Goal: Transaction & Acquisition: Book appointment/travel/reservation

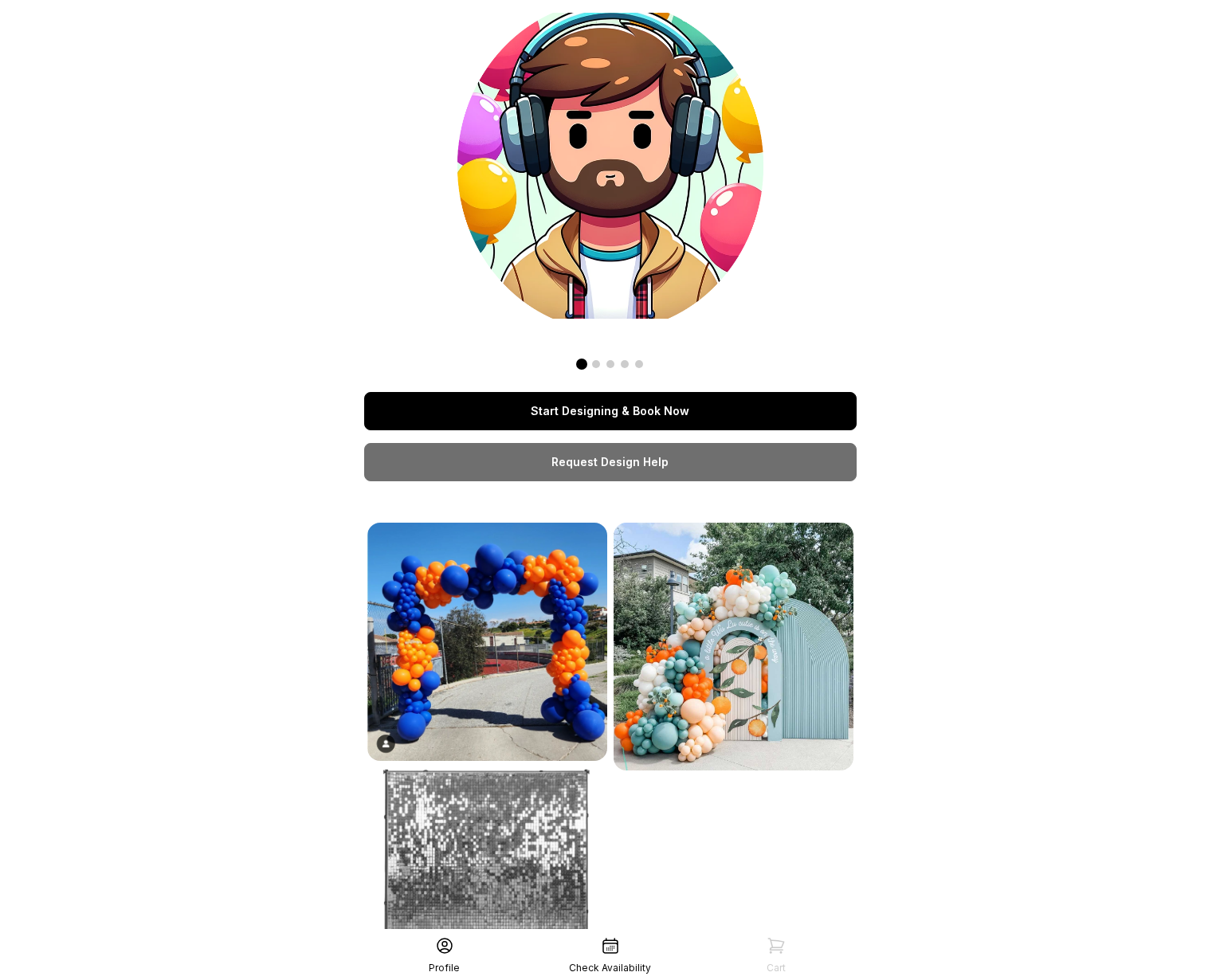
click at [527, 387] on div "Start Designing & Book Now Request Design Help See More" at bounding box center [611, 542] width 493 height 1058
drag, startPoint x: 532, startPoint y: 393, endPoint x: 540, endPoint y: 399, distance: 10.0
click at [533, 393] on link "Start Designing & Book Now" at bounding box center [611, 410] width 493 height 38
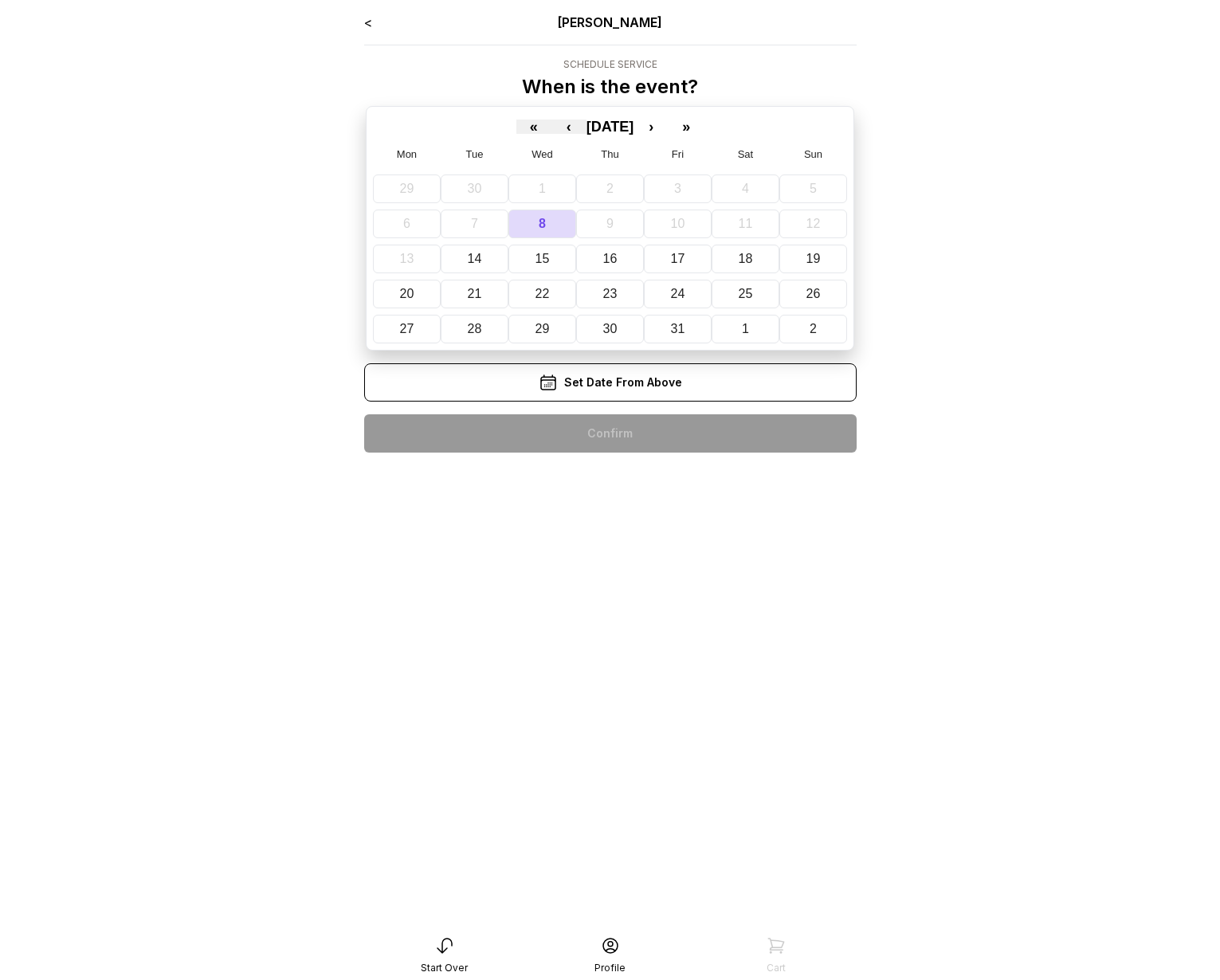
click at [367, 17] on link "<" at bounding box center [368, 22] width 8 height 16
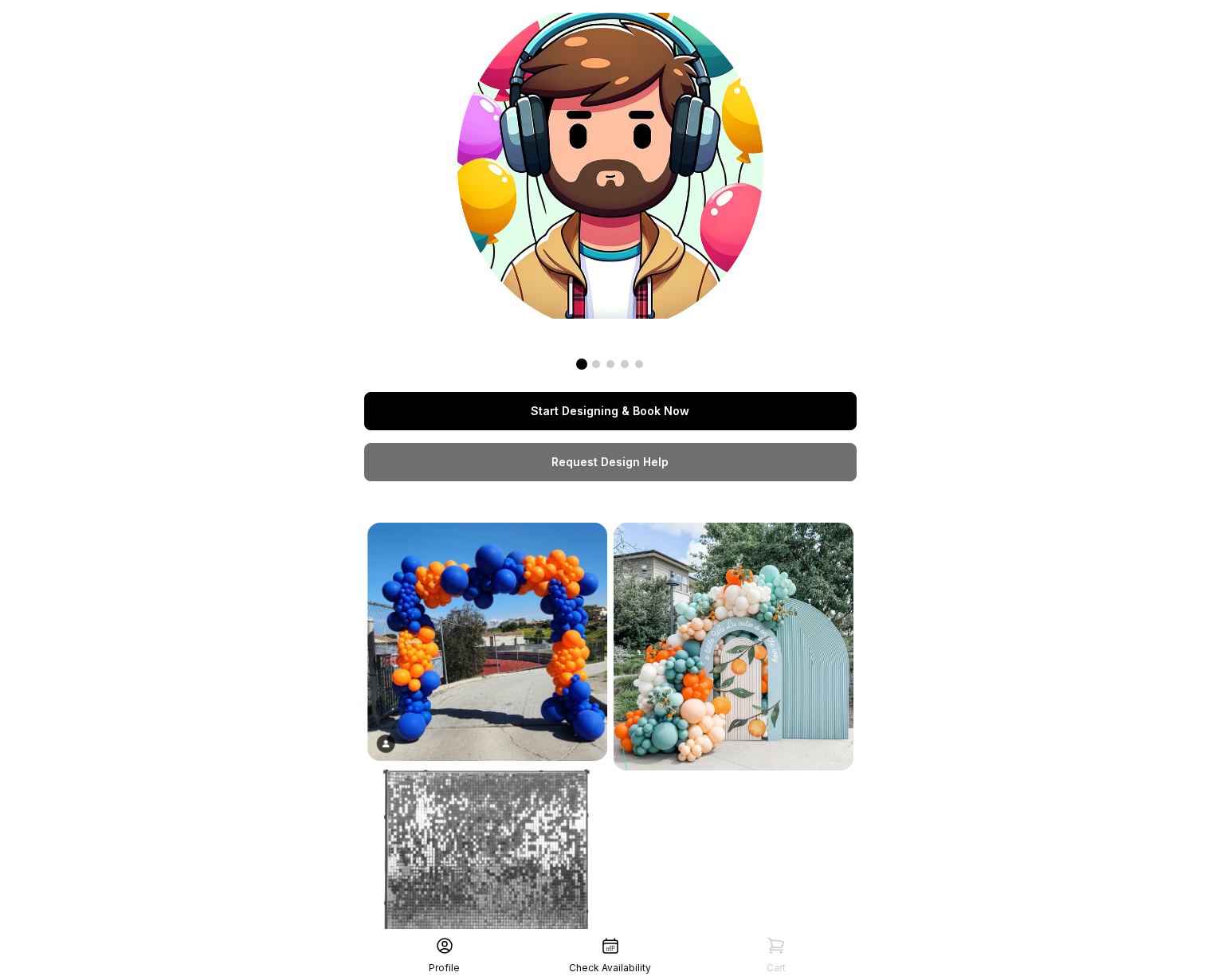
click at [635, 406] on link "Start Designing & Book Now" at bounding box center [611, 410] width 493 height 38
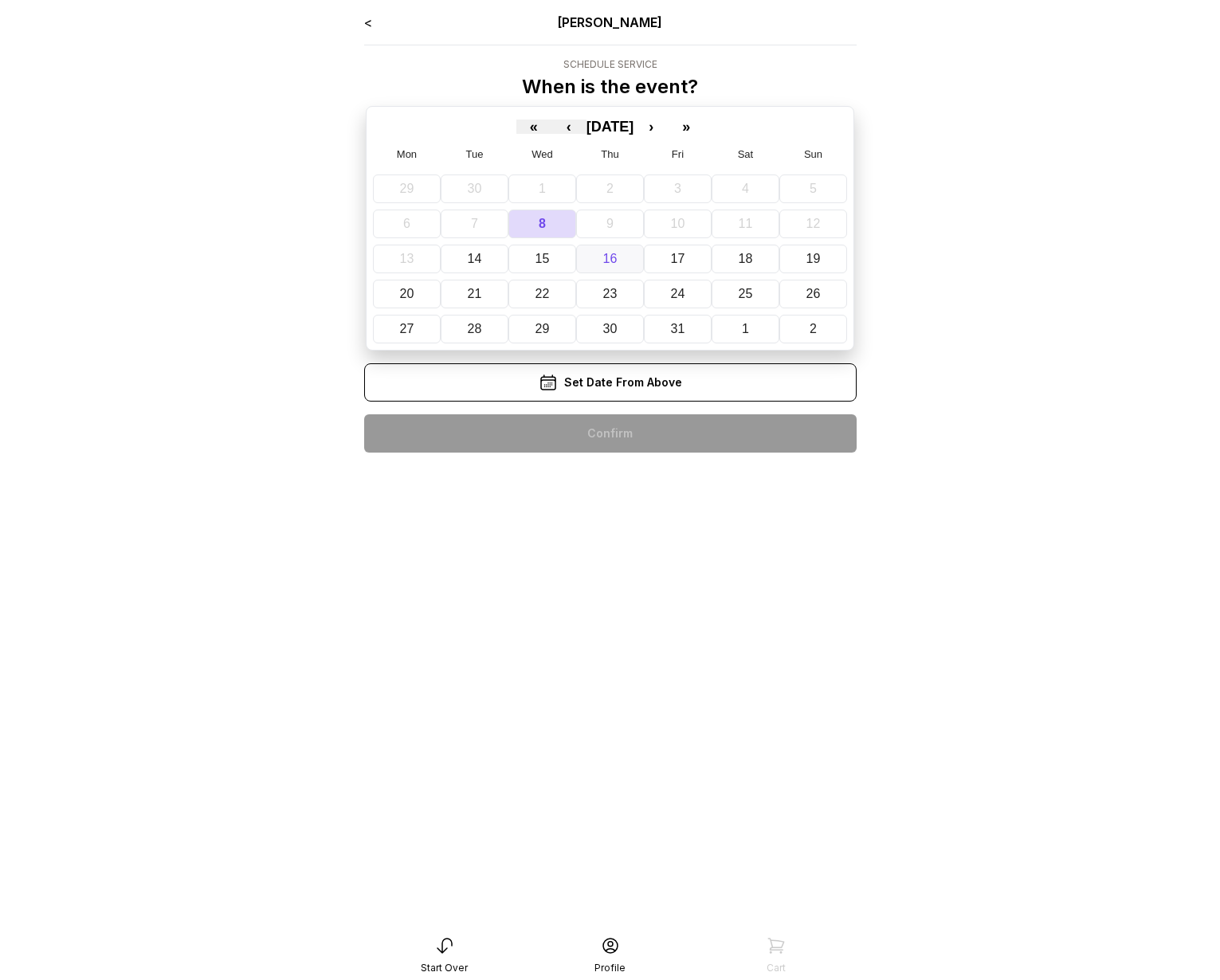
click at [622, 251] on button "16" at bounding box center [610, 259] width 67 height 29
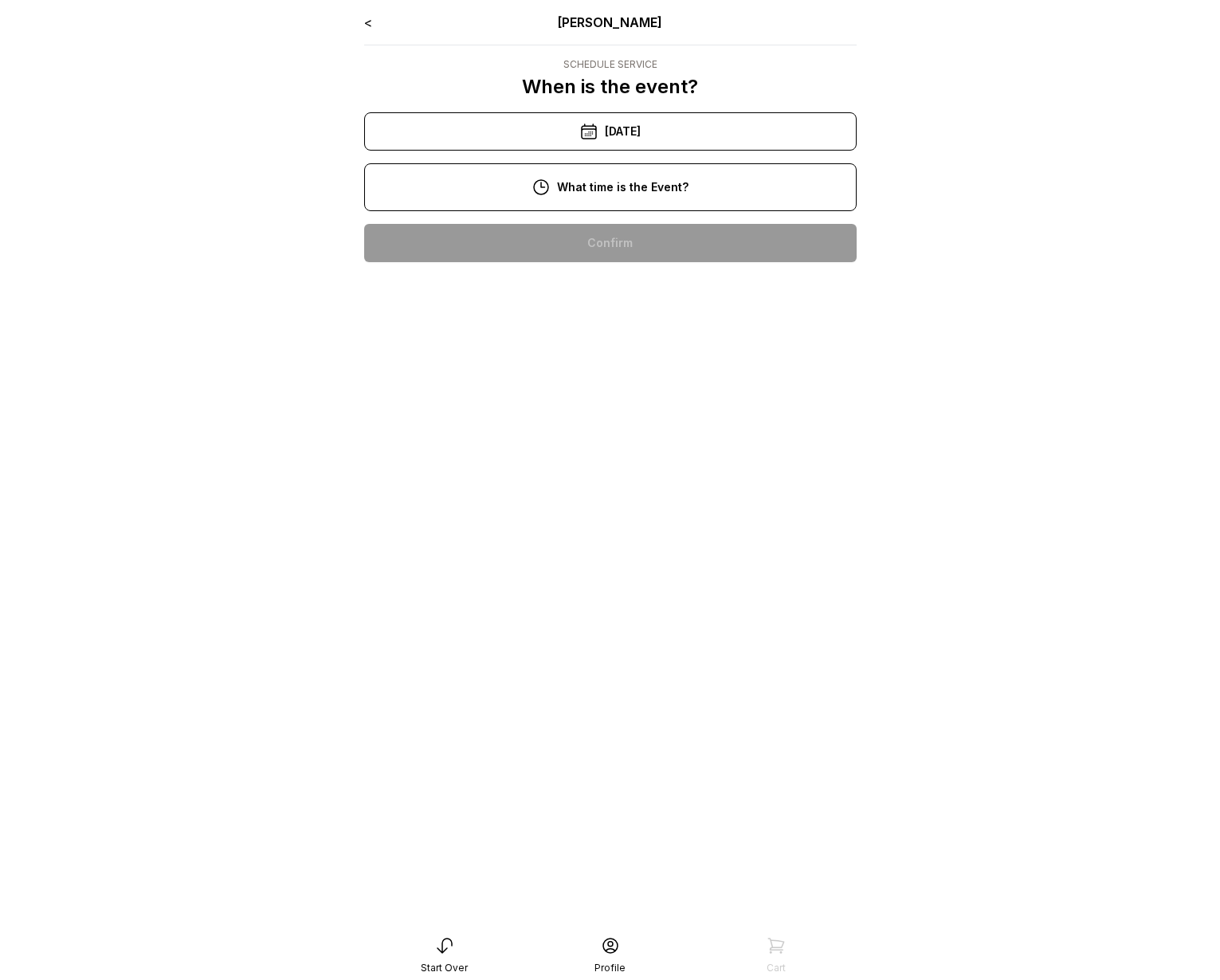
click at [370, 20] on link "<" at bounding box center [368, 22] width 8 height 16
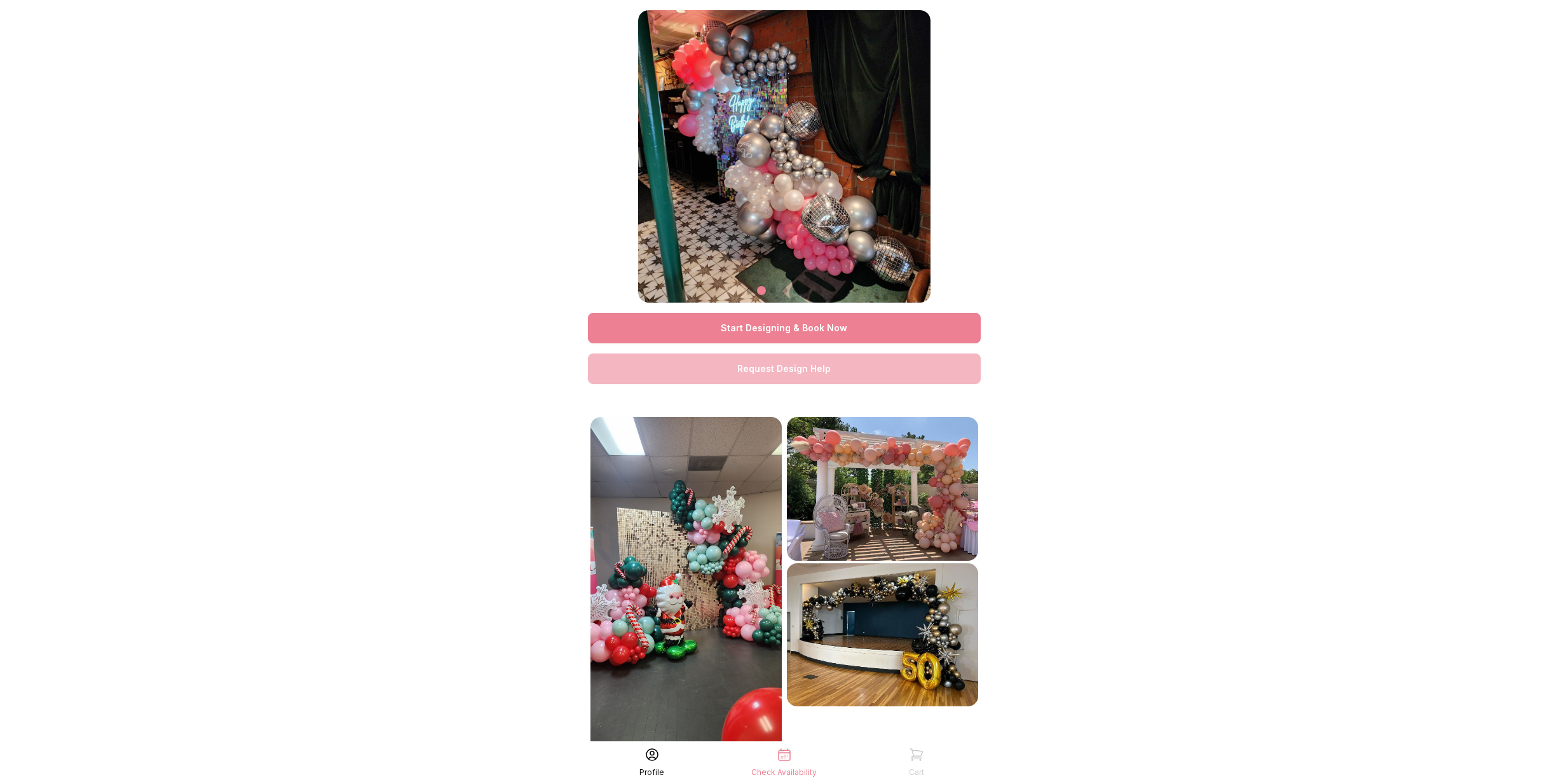
click at [240, 155] on div "Start Designing & Book Now Request Design Help See More Profile Check Availabil…" at bounding box center [784, 526] width 1568 height 1053
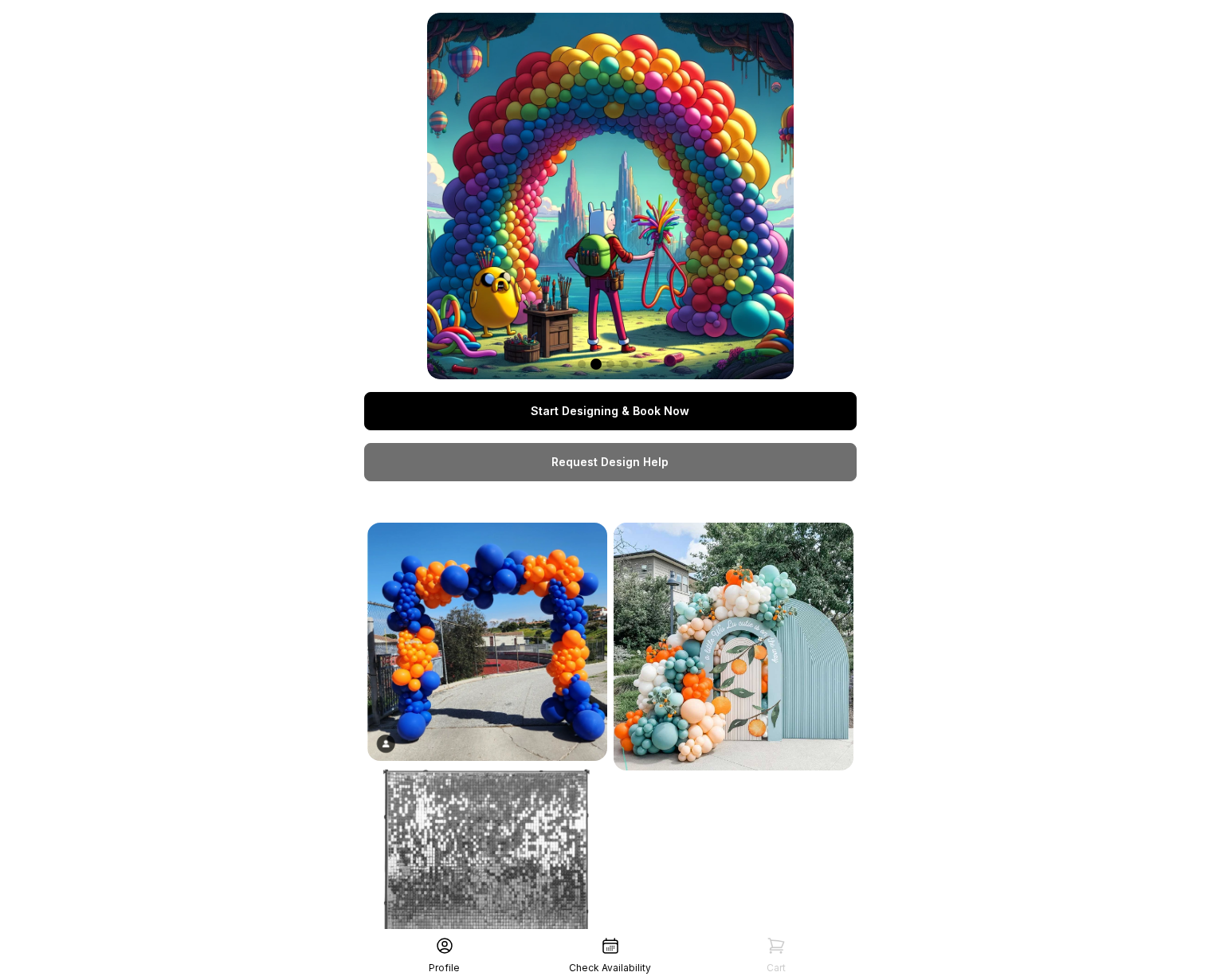
click at [647, 412] on link "Start Designing & Book Now" at bounding box center [611, 410] width 493 height 38
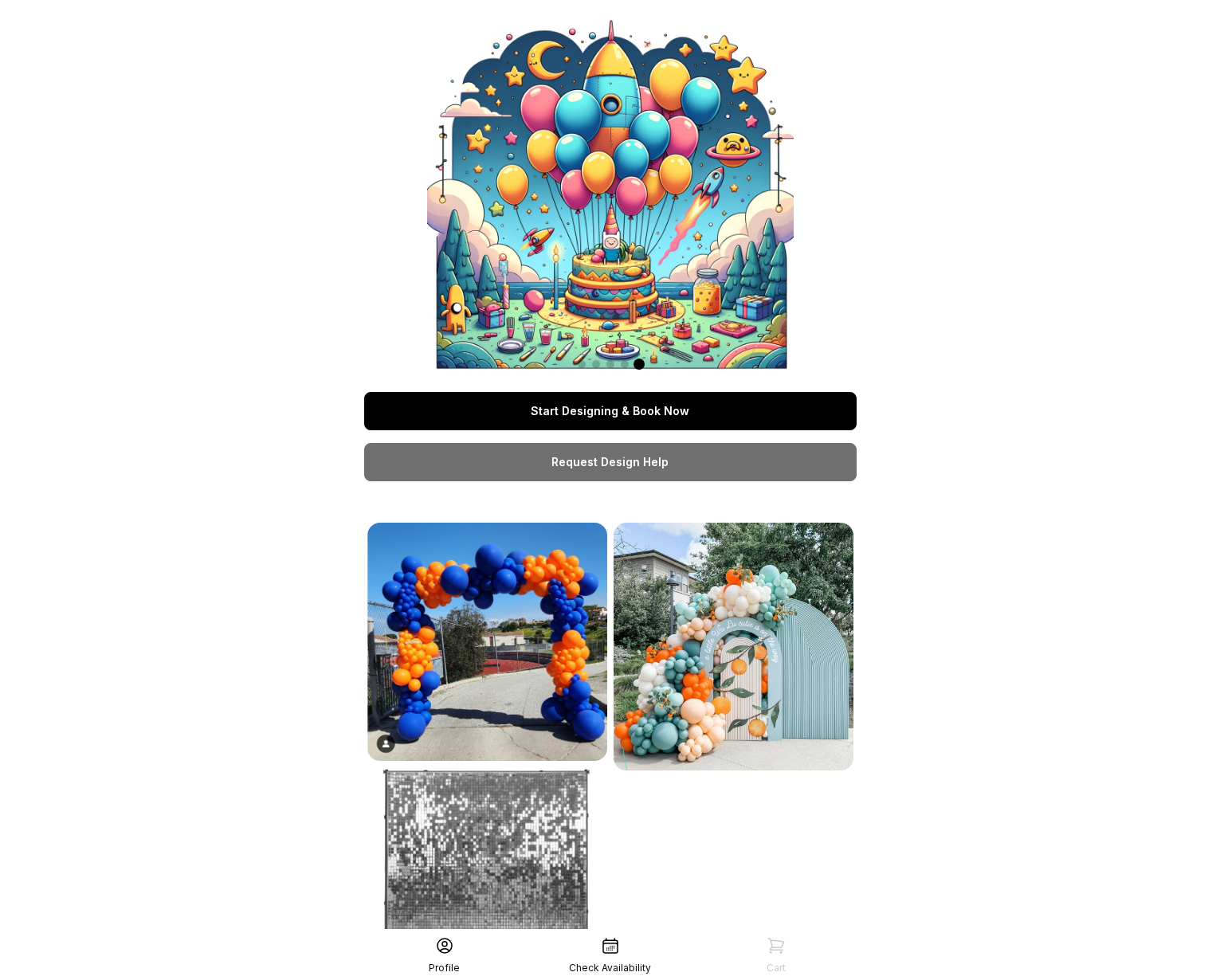
click at [631, 418] on link "Start Designing & Book Now" at bounding box center [611, 410] width 493 height 38
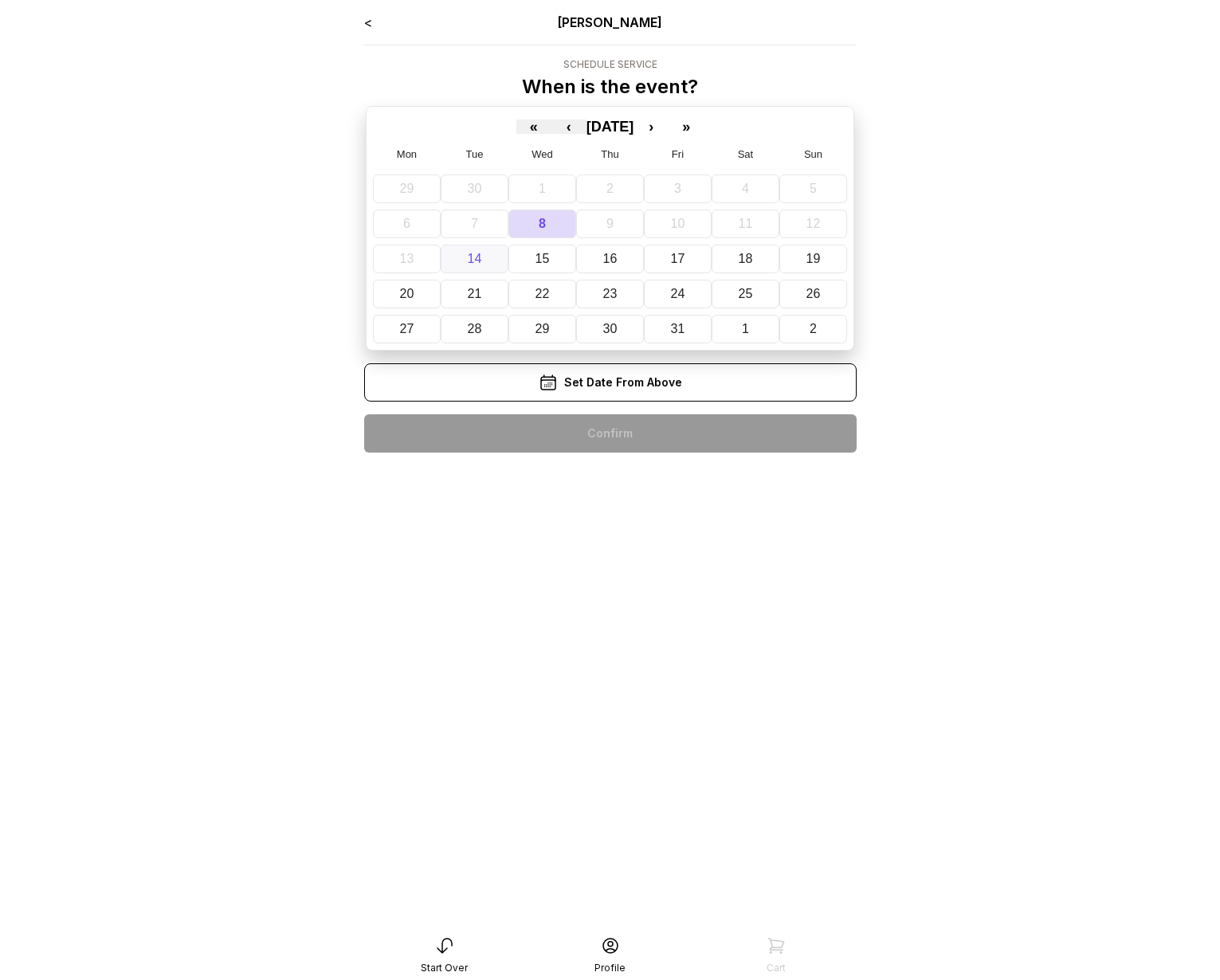
click at [476, 263] on abbr "14" at bounding box center [474, 259] width 14 height 13
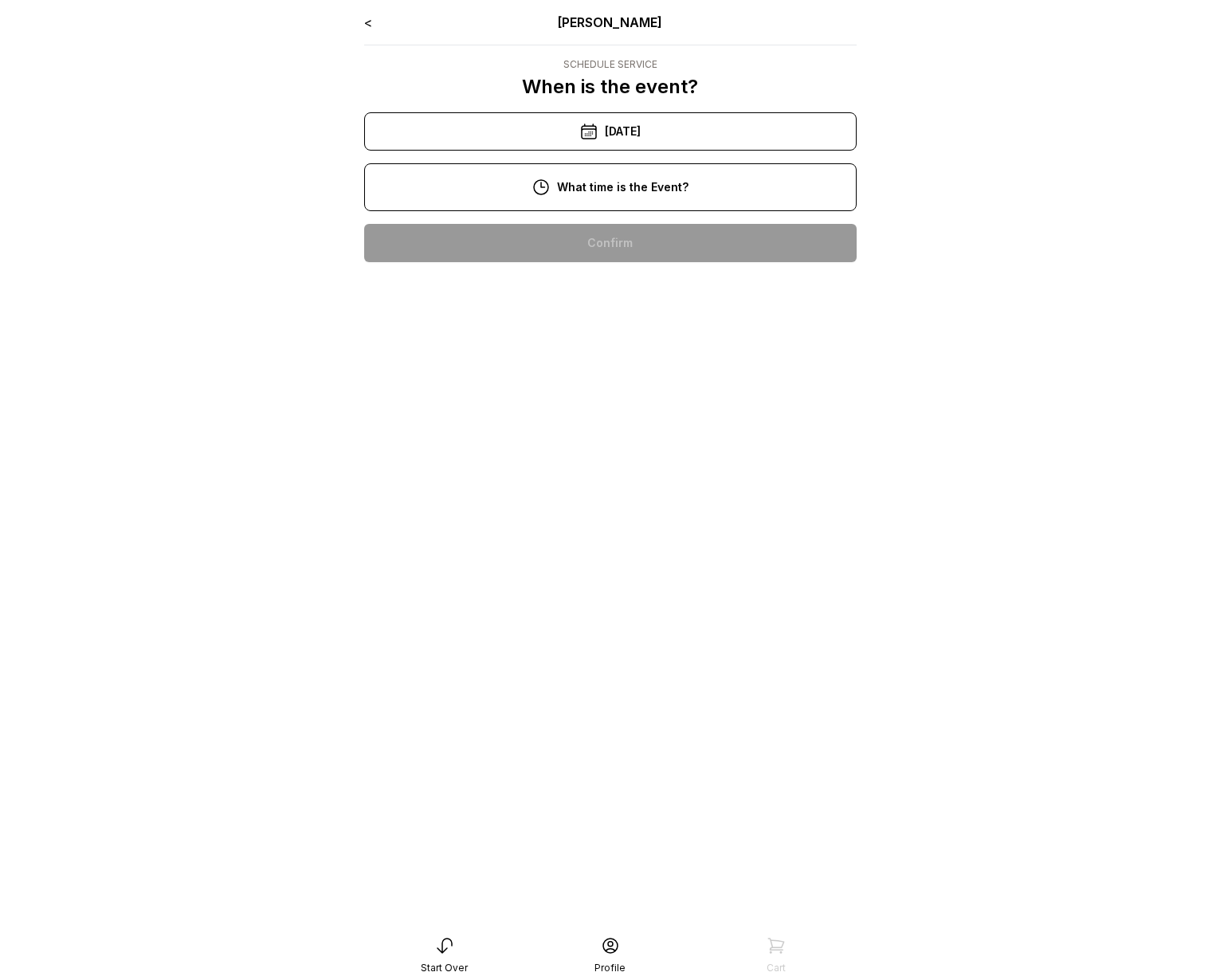
click at [649, 241] on div "4:00 pm" at bounding box center [610, 243] width 467 height 38
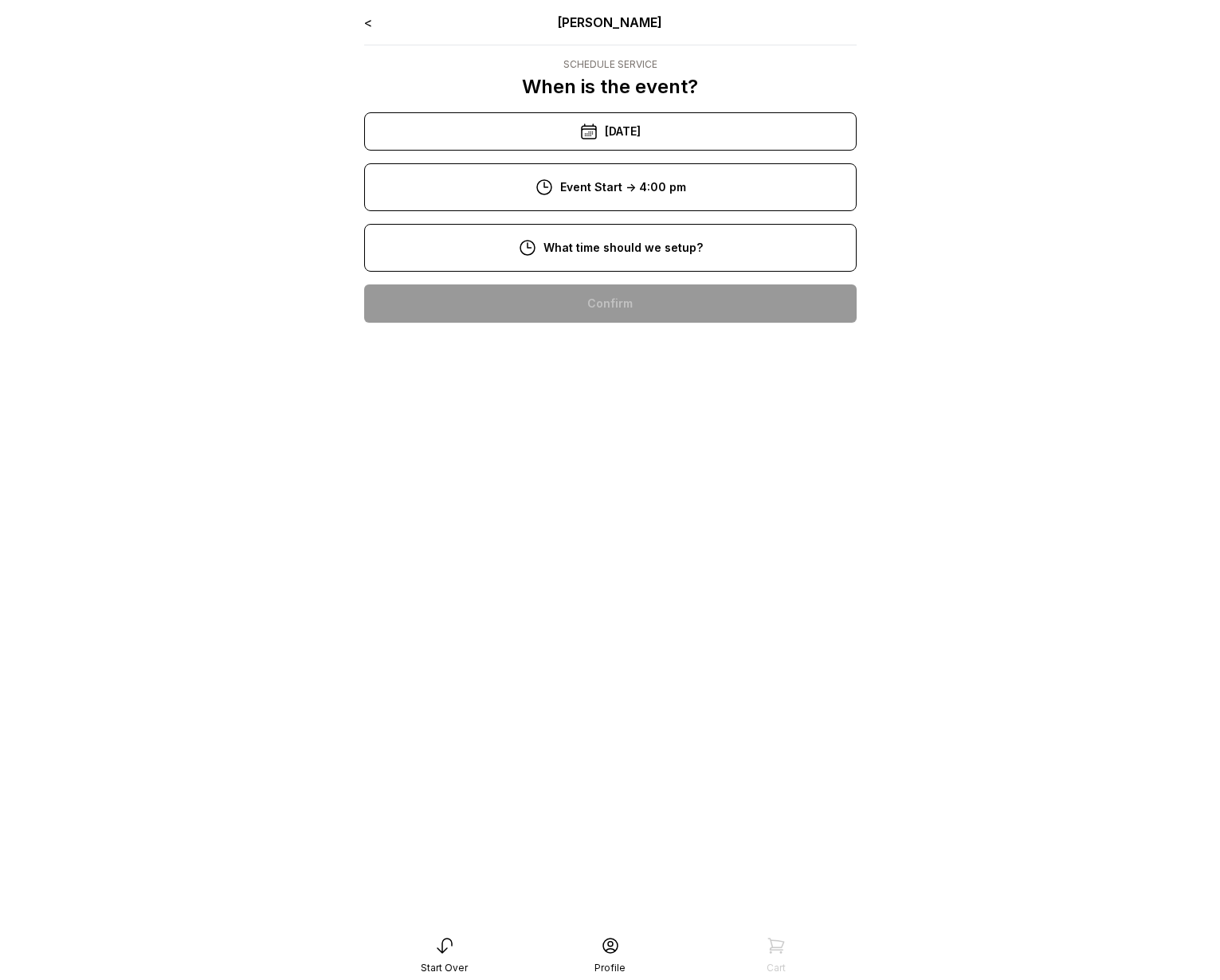
click at [661, 298] on div "2:00 pm" at bounding box center [610, 304] width 467 height 38
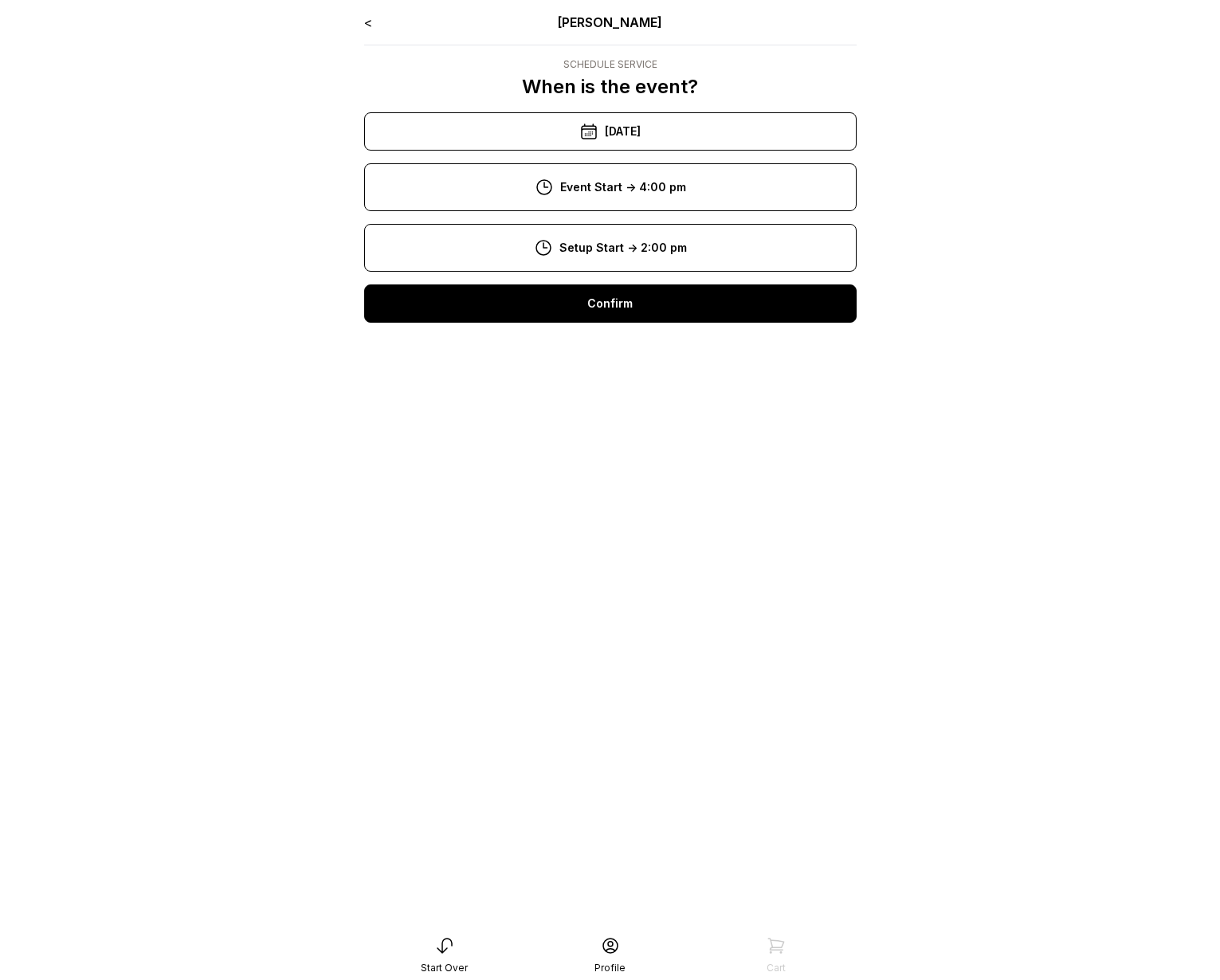
click at [642, 316] on div "Confirm" at bounding box center [611, 304] width 493 height 38
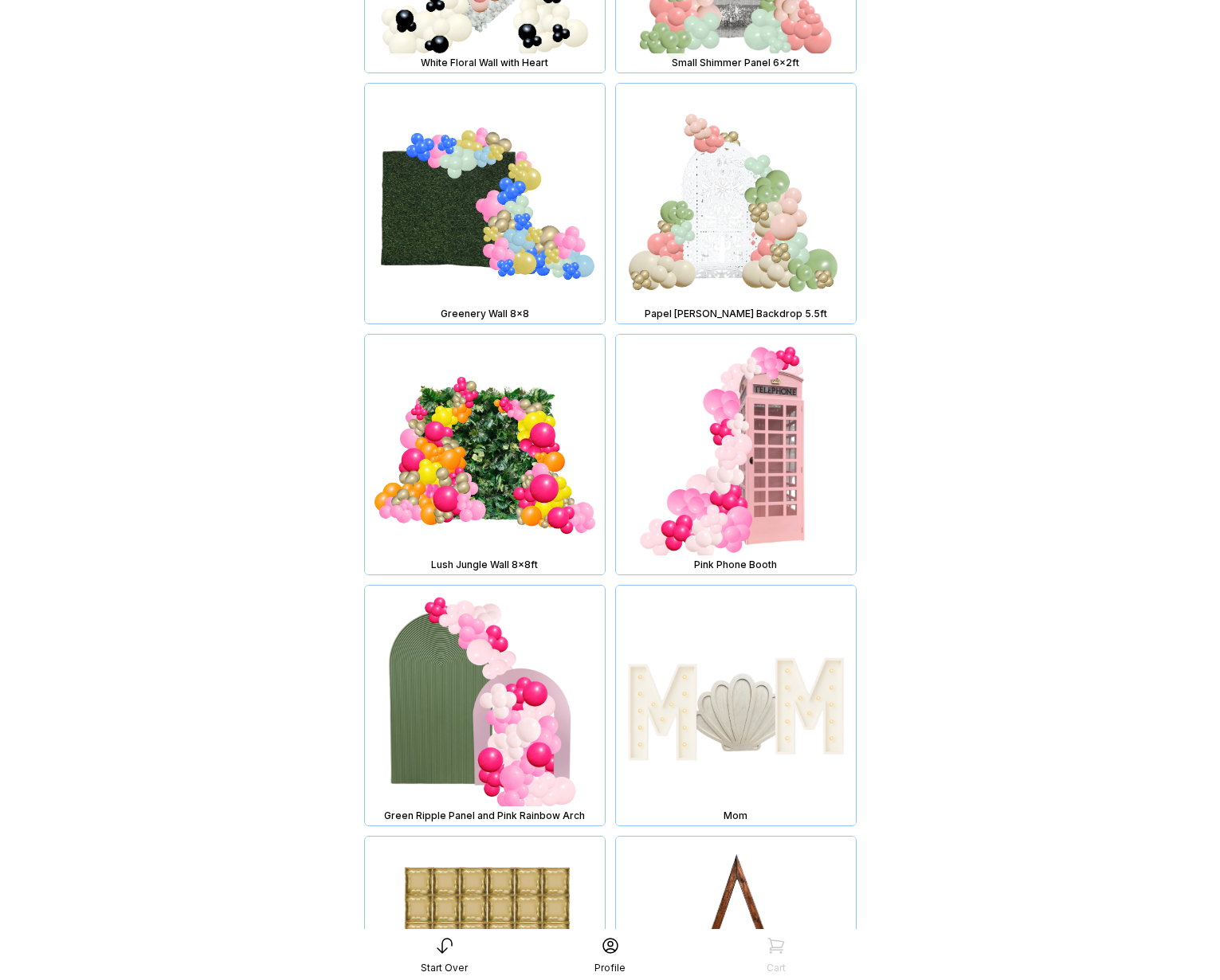
scroll to position [32, 0]
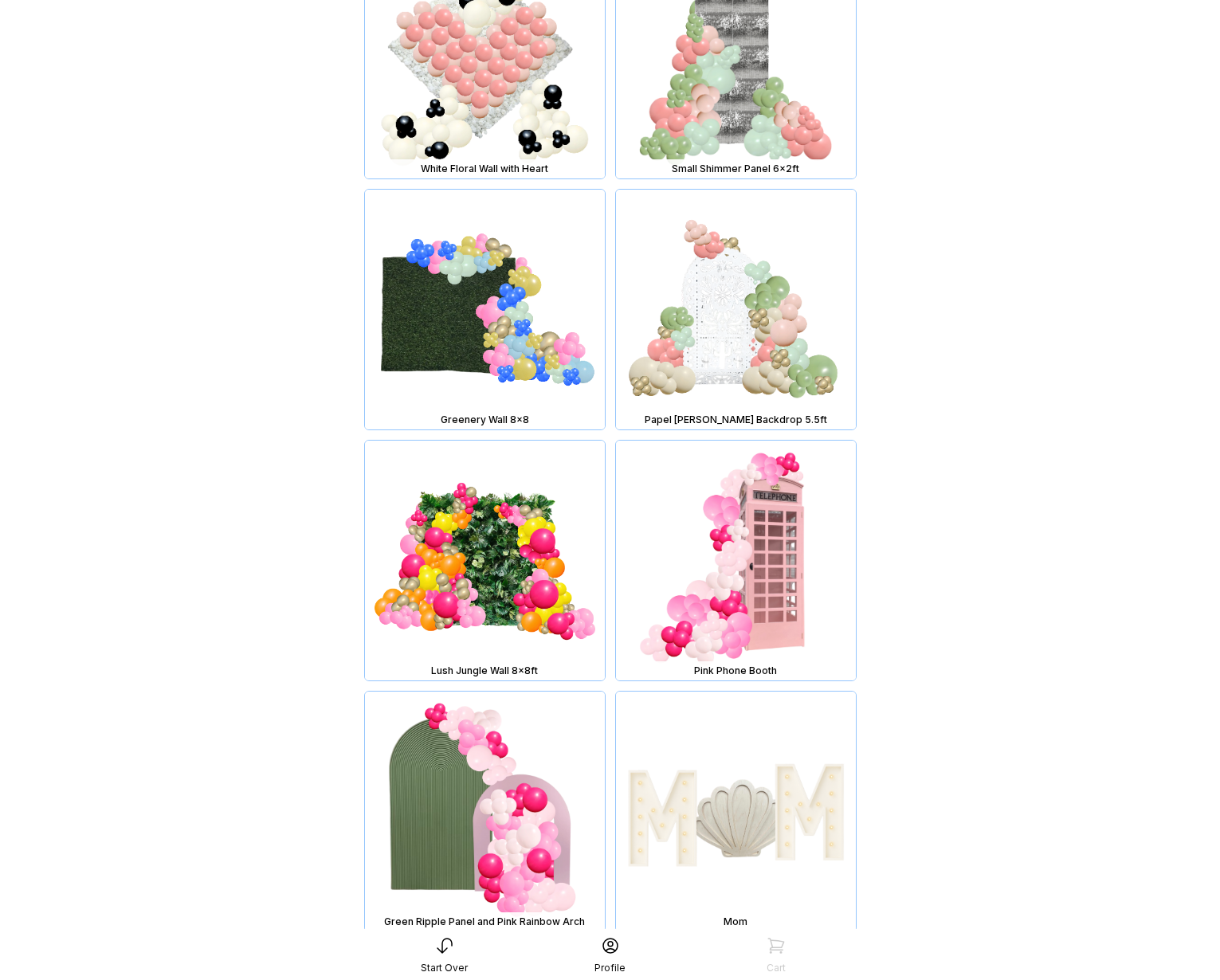
click at [701, 440] on img at bounding box center [736, 560] width 240 height 240
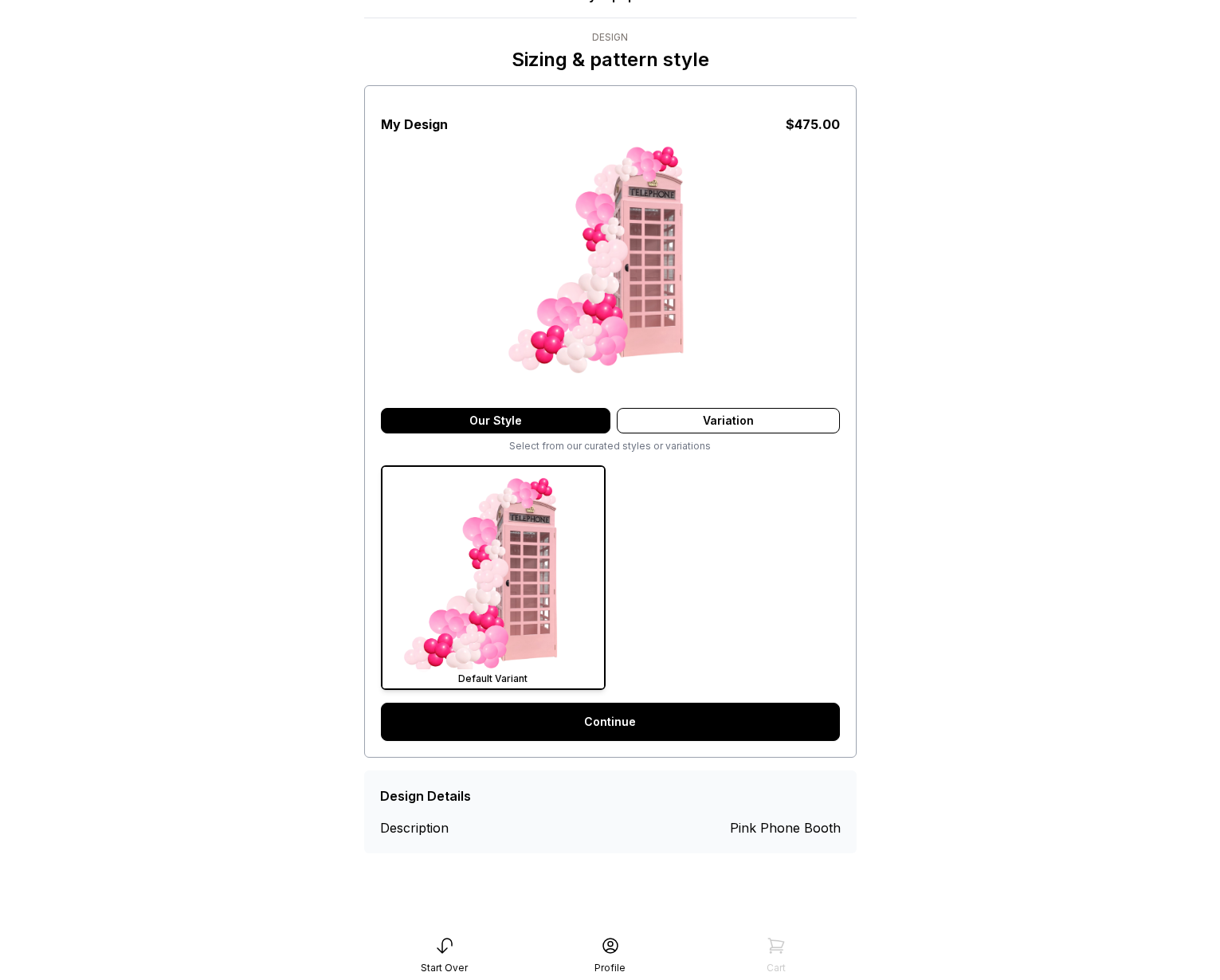
scroll to position [32, 0]
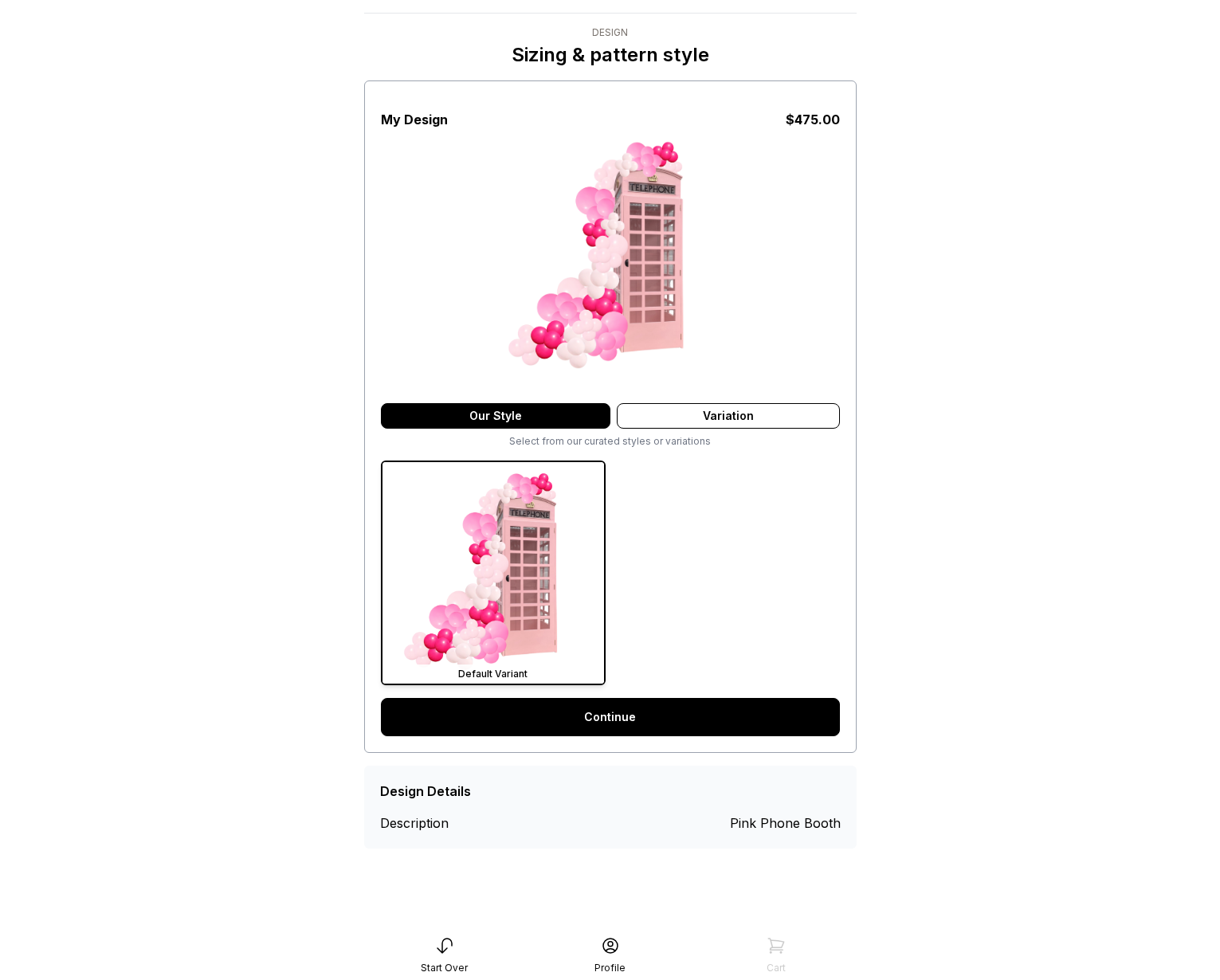
click at [616, 705] on link "Continue" at bounding box center [611, 717] width 459 height 38
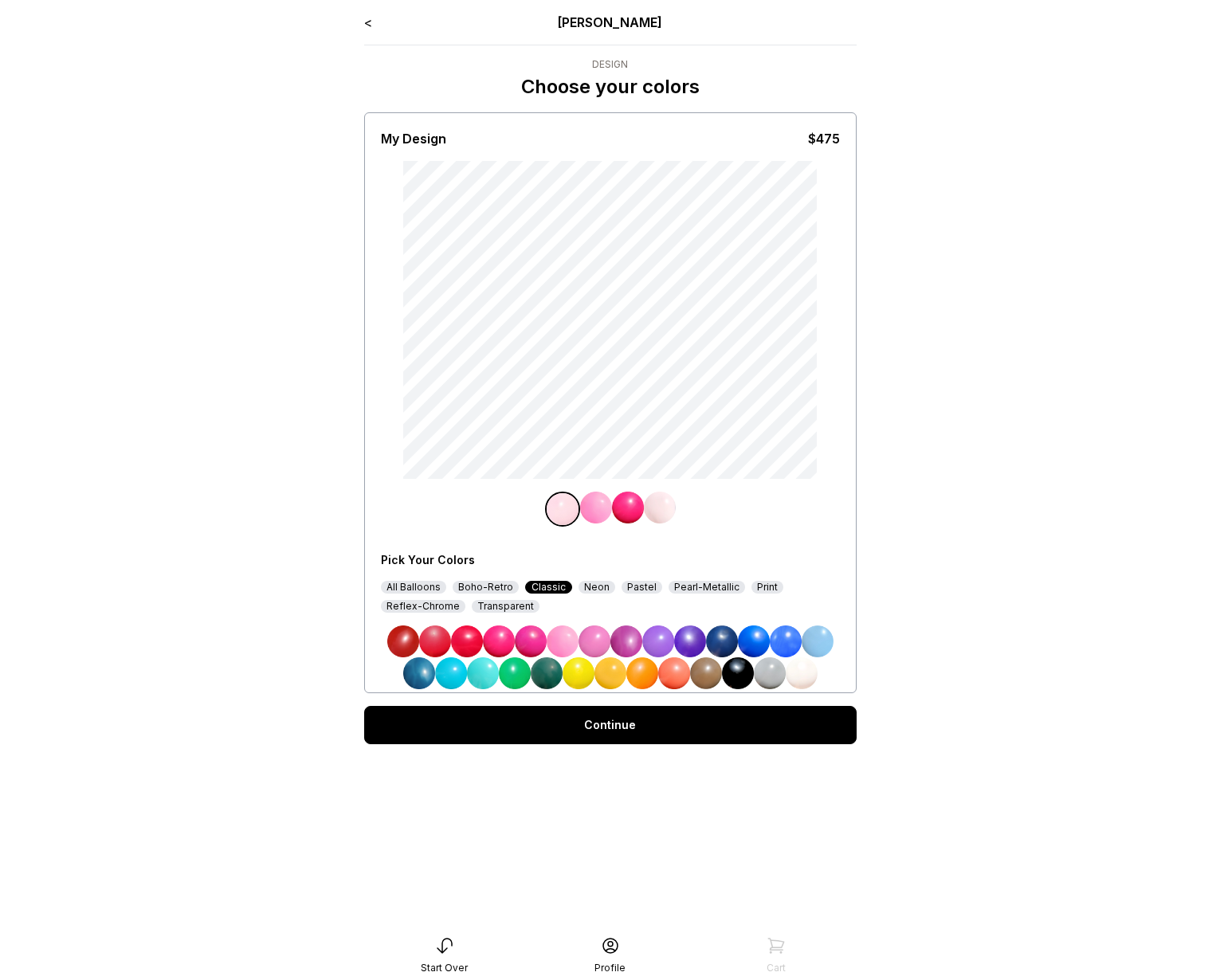
click at [610, 727] on div "Continue" at bounding box center [611, 724] width 493 height 38
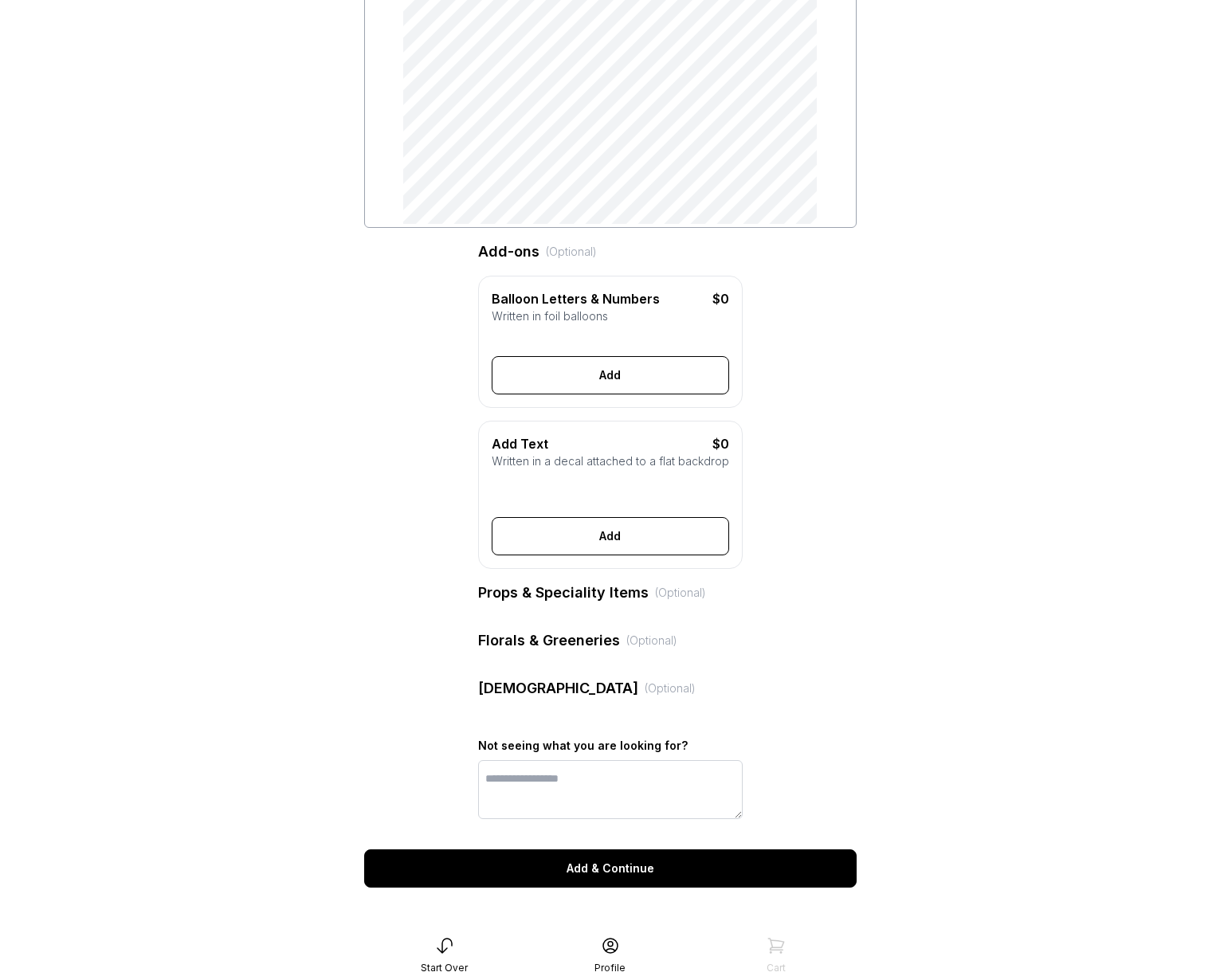
scroll to position [279, 0]
drag, startPoint x: 600, startPoint y: 860, endPoint x: 604, endPoint y: 848, distance: 12.6
click at [600, 860] on button "Add & Continue" at bounding box center [611, 869] width 493 height 38
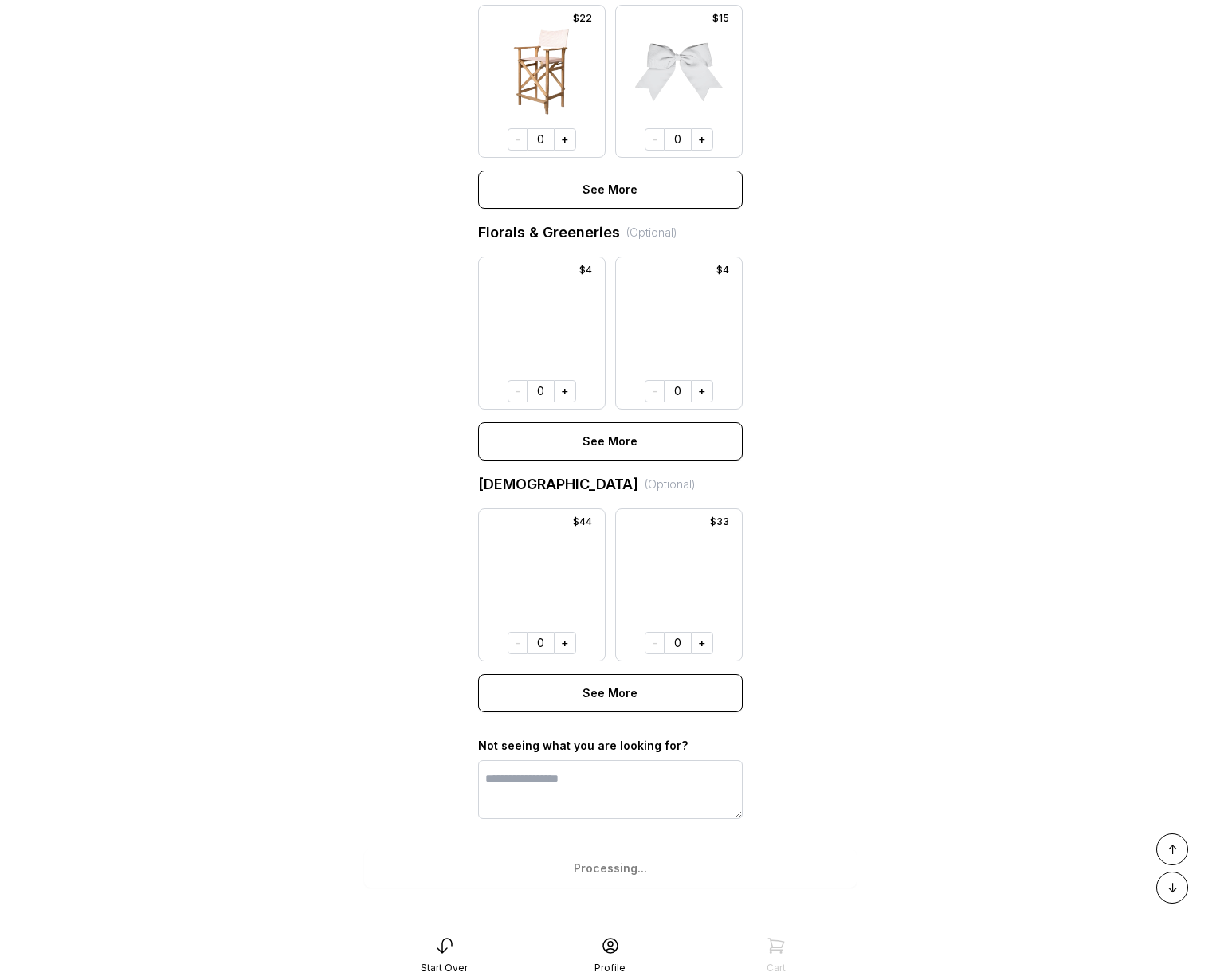
scroll to position [891, 0]
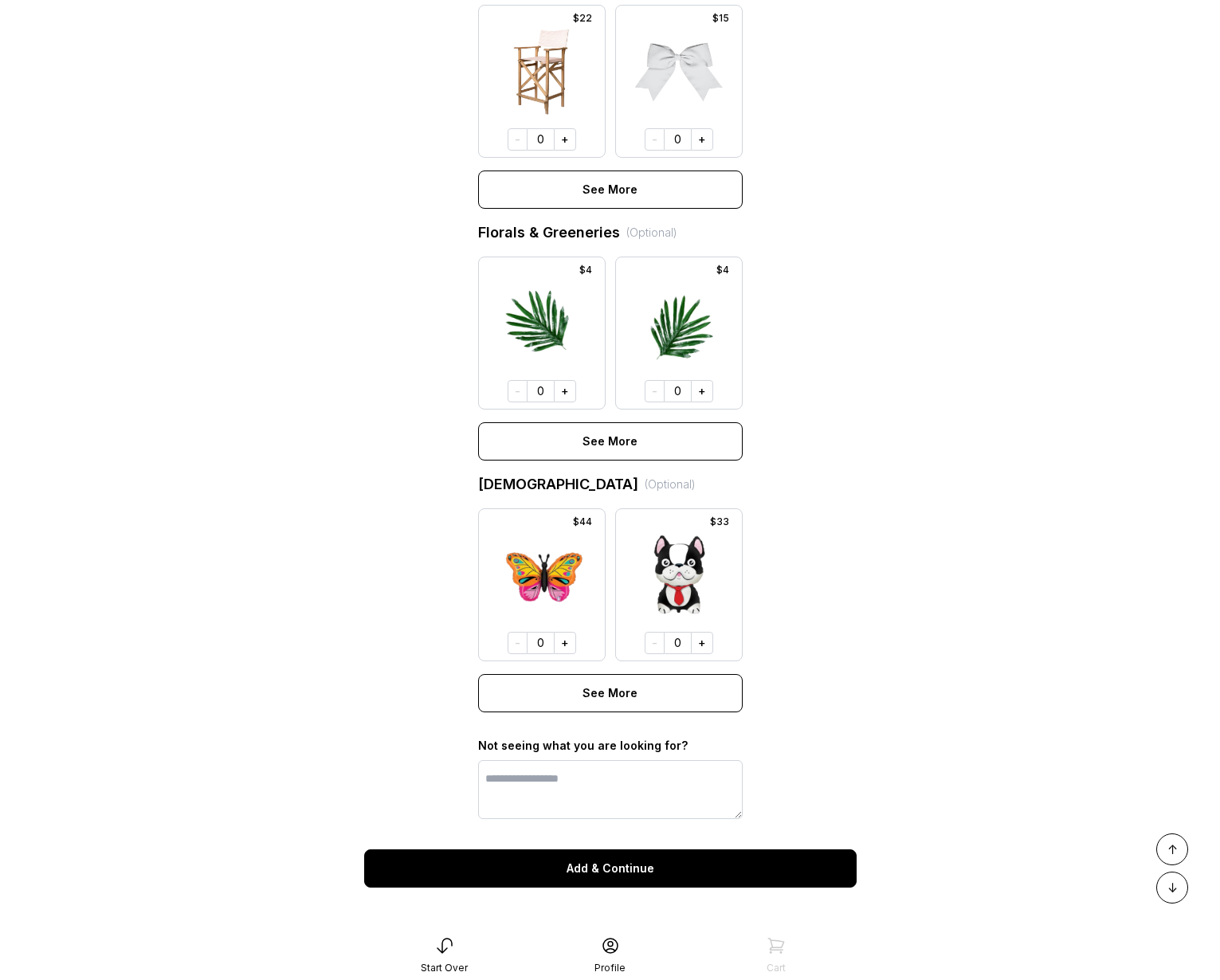
click at [627, 871] on button "Add & Continue" at bounding box center [611, 869] width 493 height 38
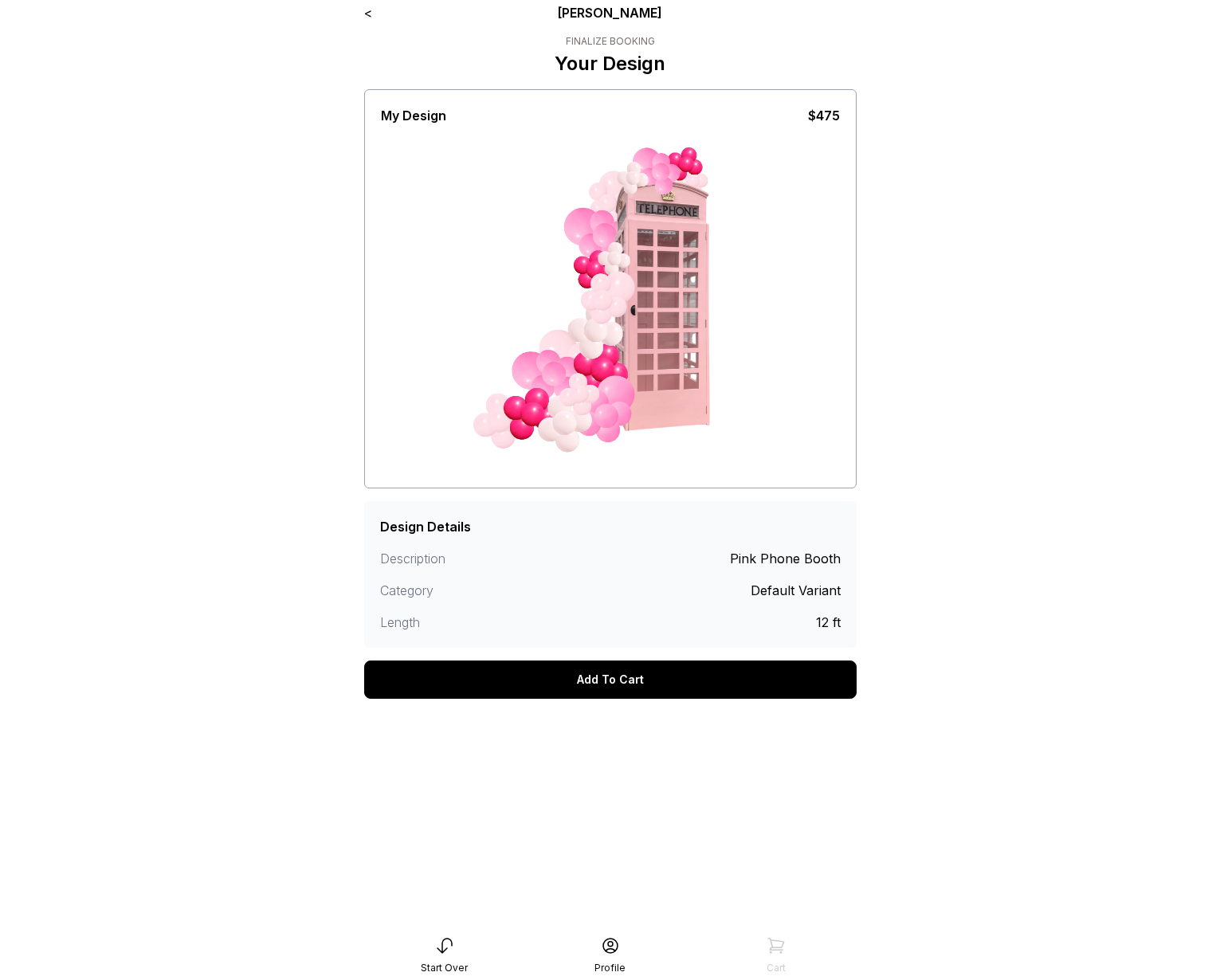
scroll to position [32, 0]
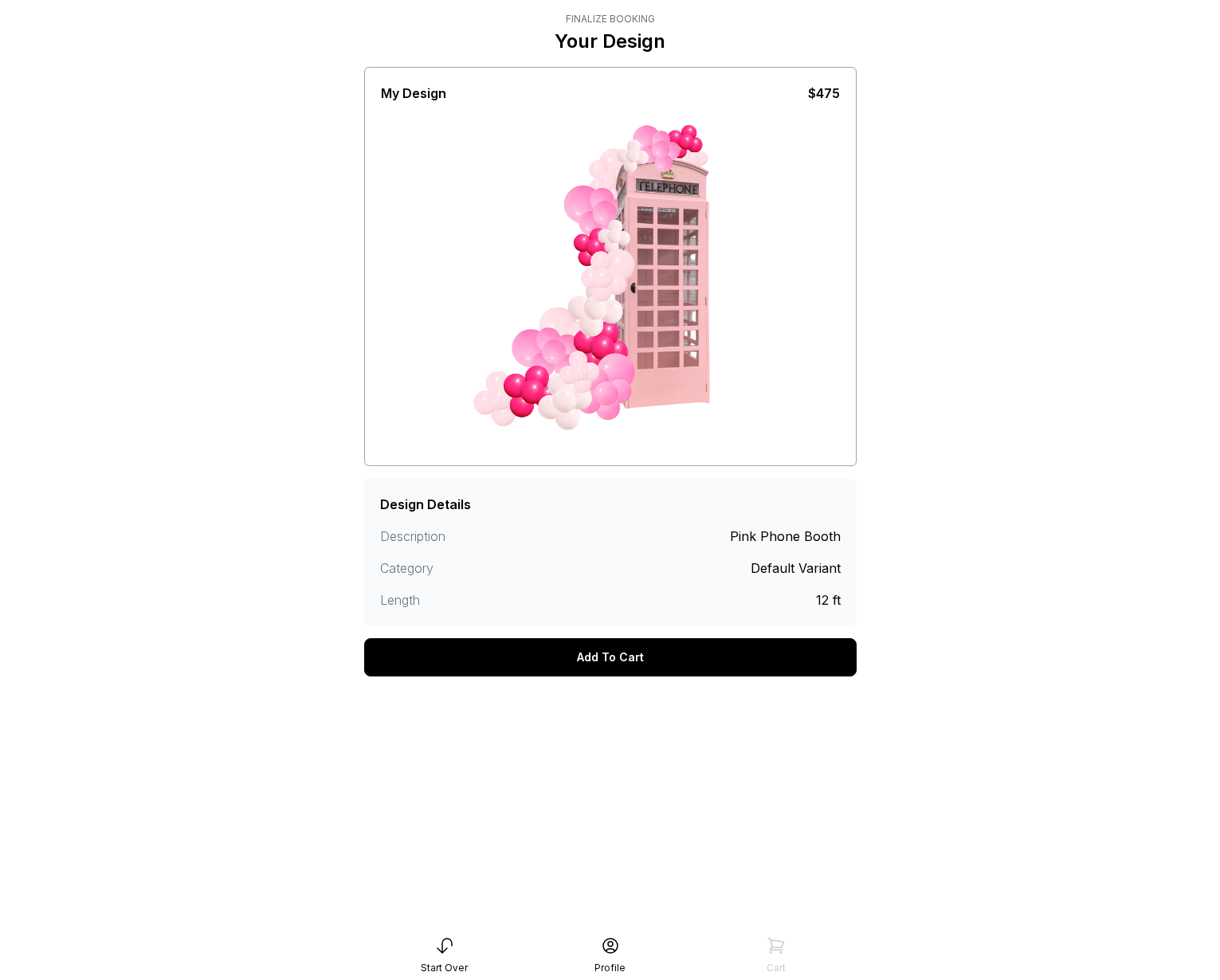
click at [635, 662] on div "Add To Cart" at bounding box center [611, 657] width 493 height 38
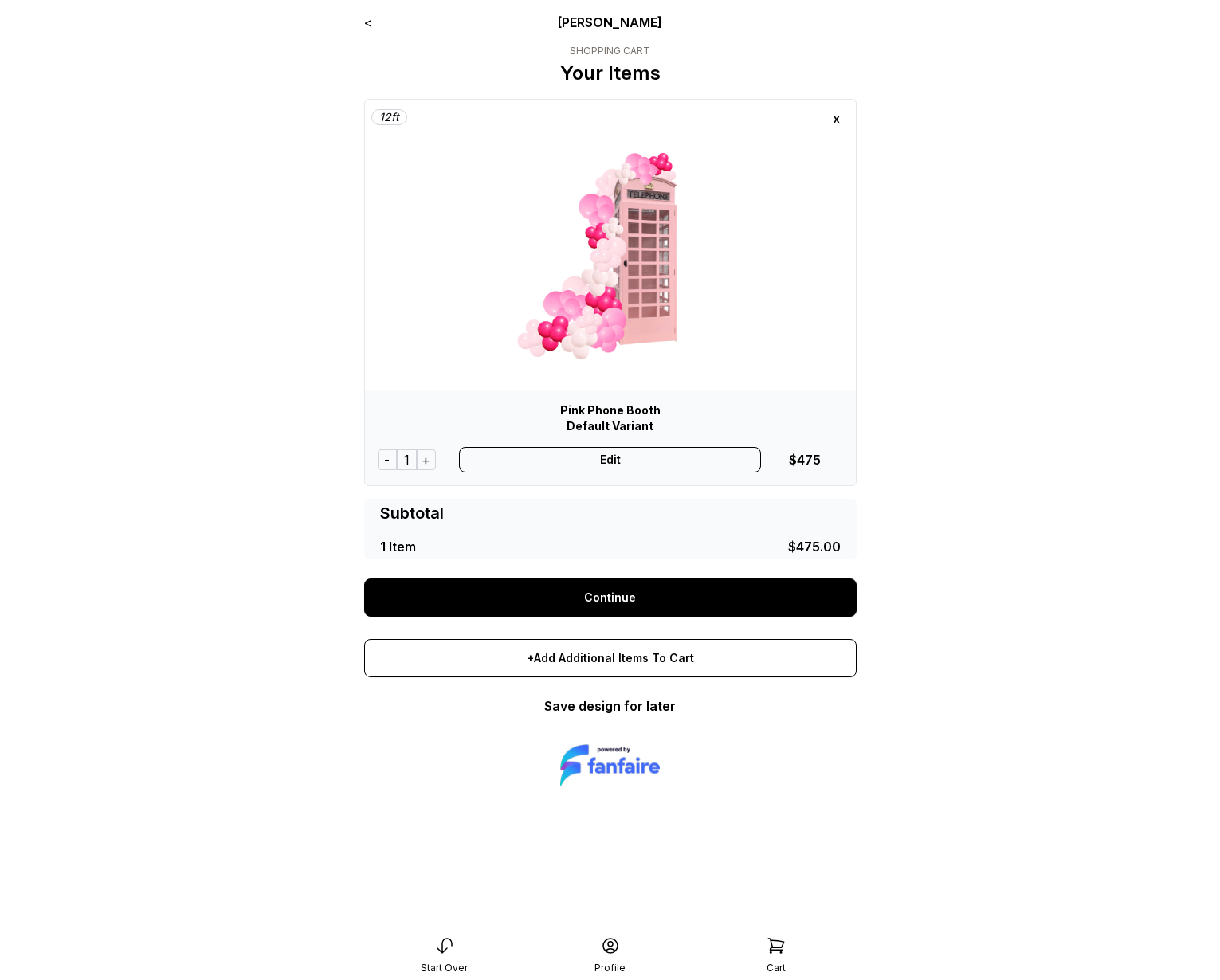
click at [622, 601] on link "Continue" at bounding box center [611, 597] width 493 height 38
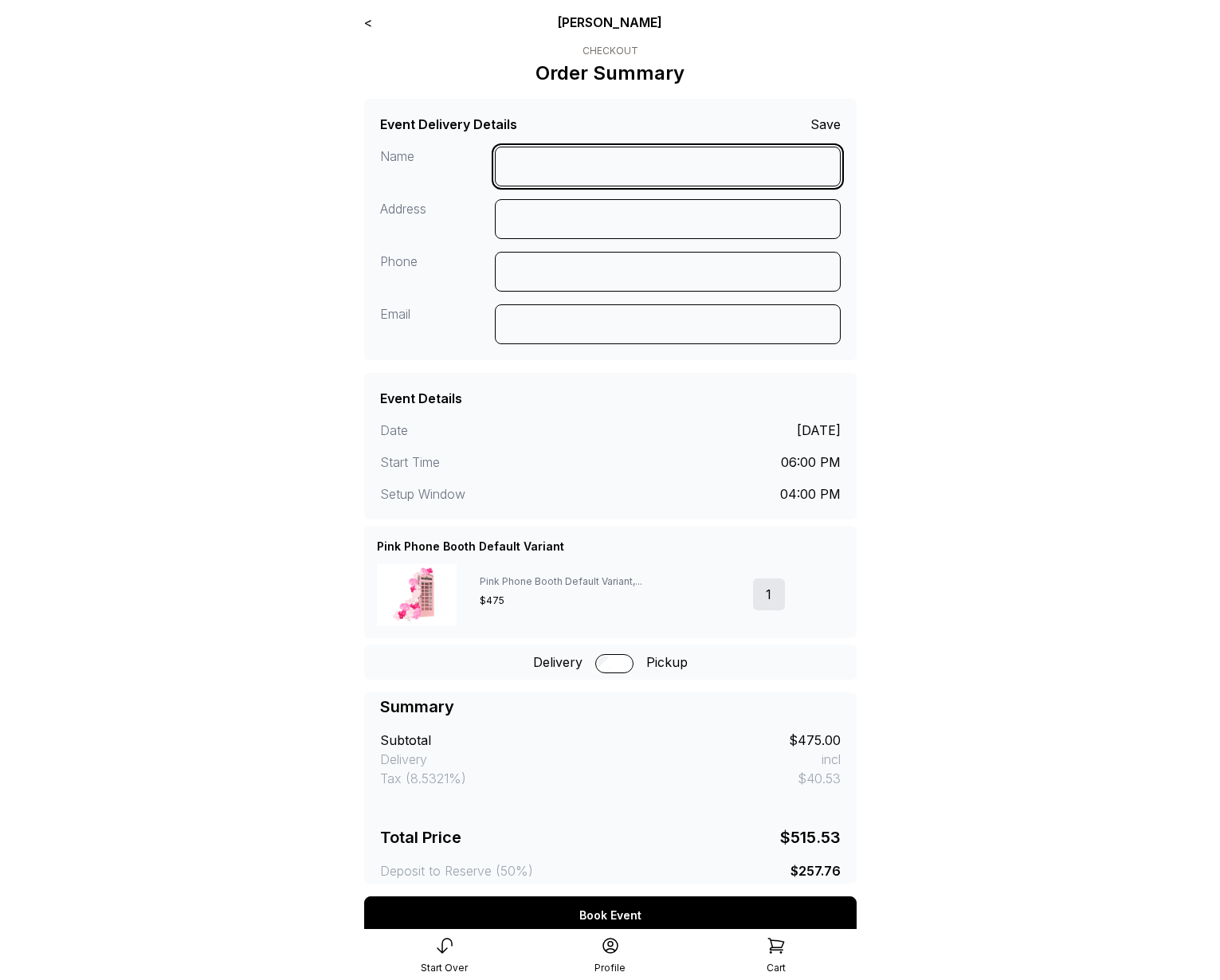
click at [621, 172] on input at bounding box center [667, 166] width 346 height 40
type input "********"
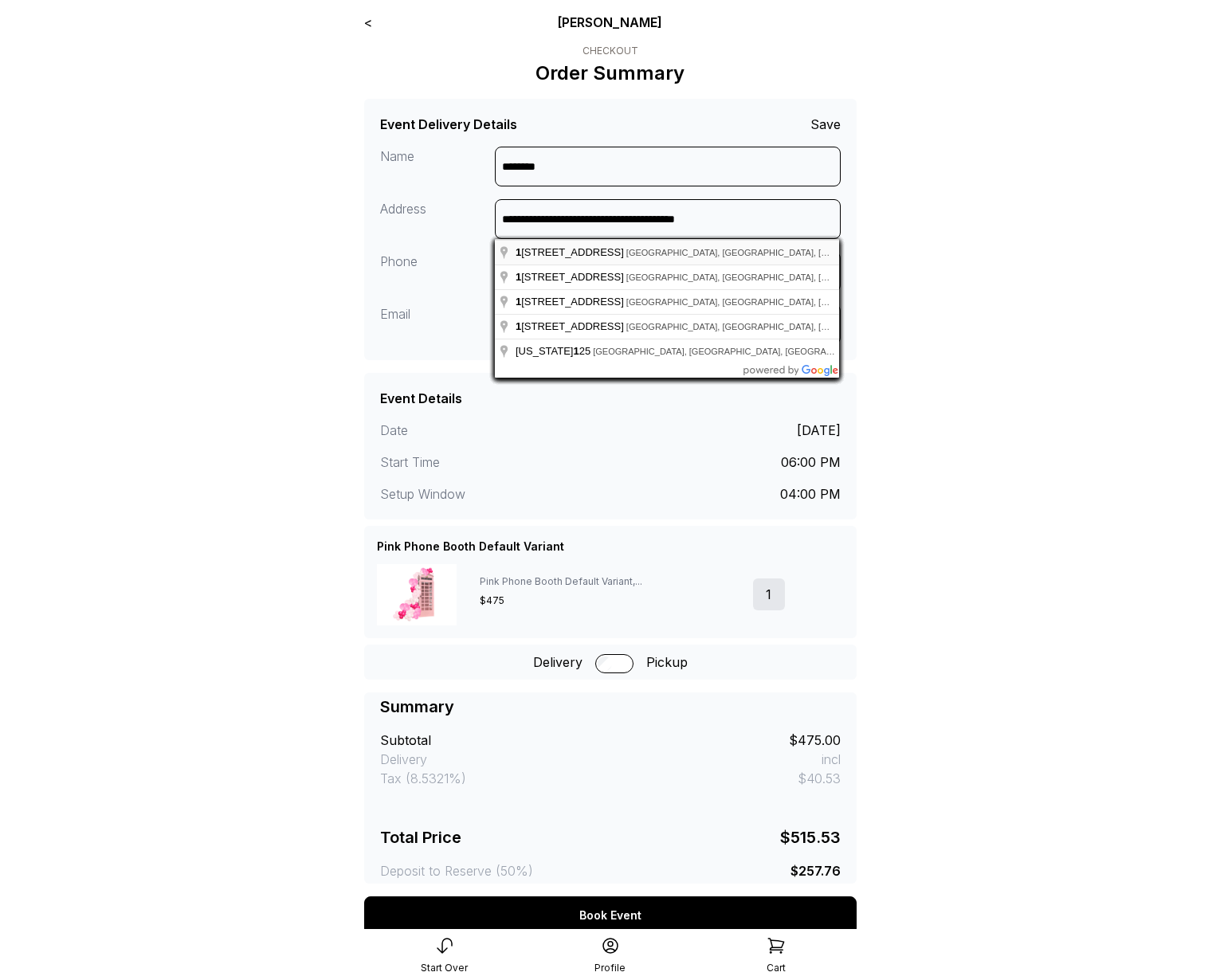
type input "**********"
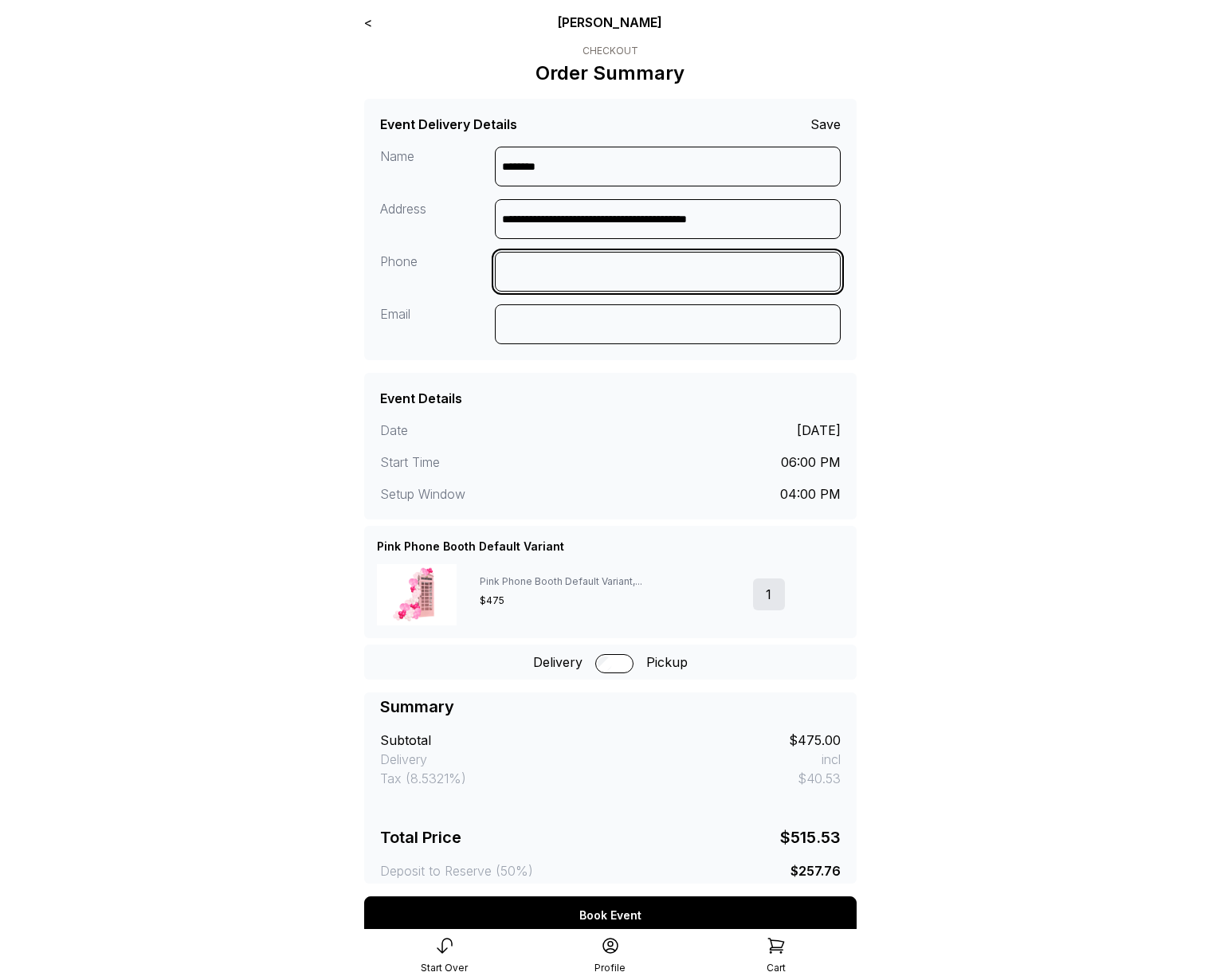
click at [570, 261] on input at bounding box center [667, 272] width 346 height 40
type input "**********"
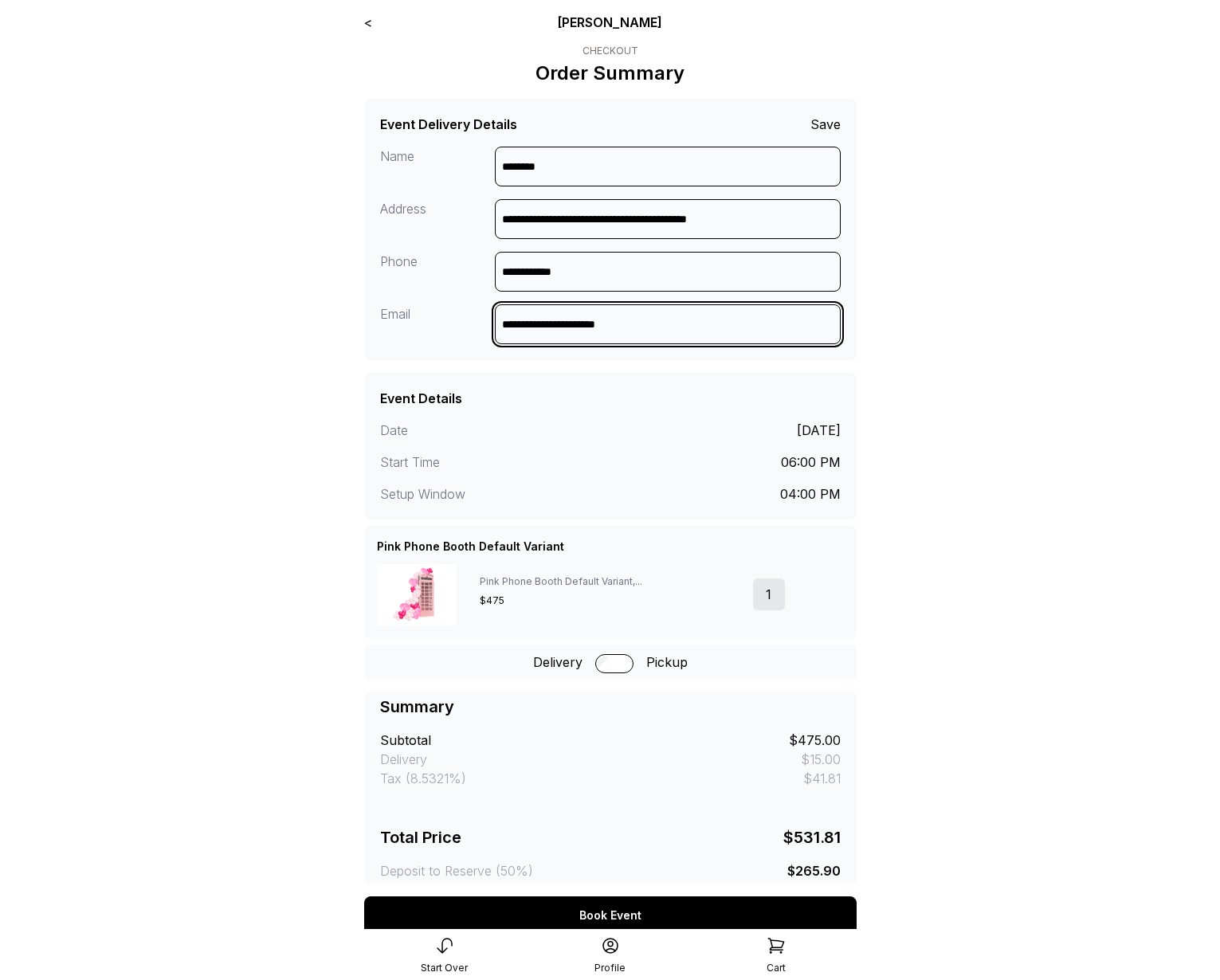
type input "**********"
click at [618, 925] on div "Book Event" at bounding box center [611, 915] width 493 height 38
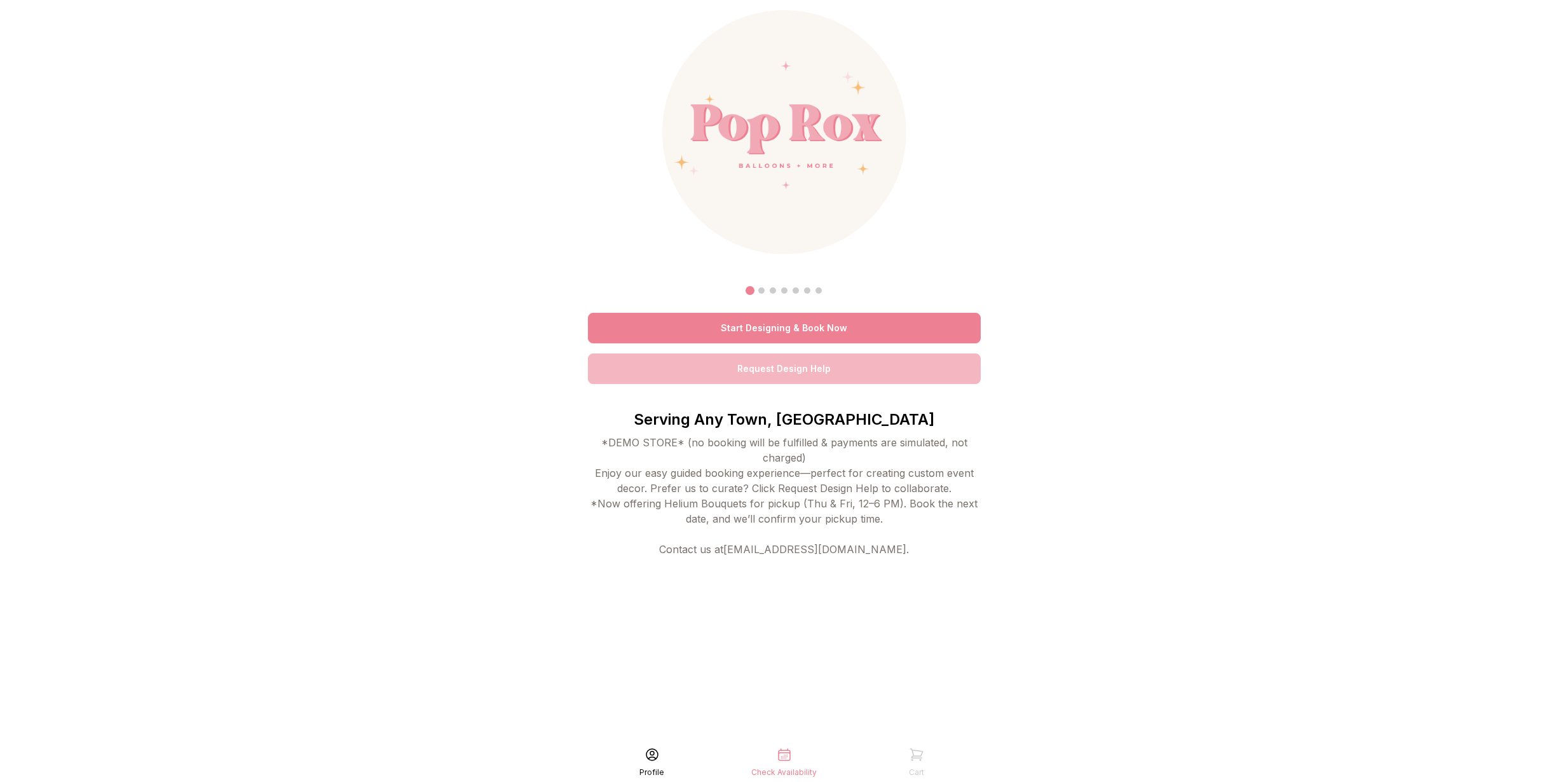
click at [754, 325] on link "Start Designing & Book Now" at bounding box center [785, 327] width 393 height 31
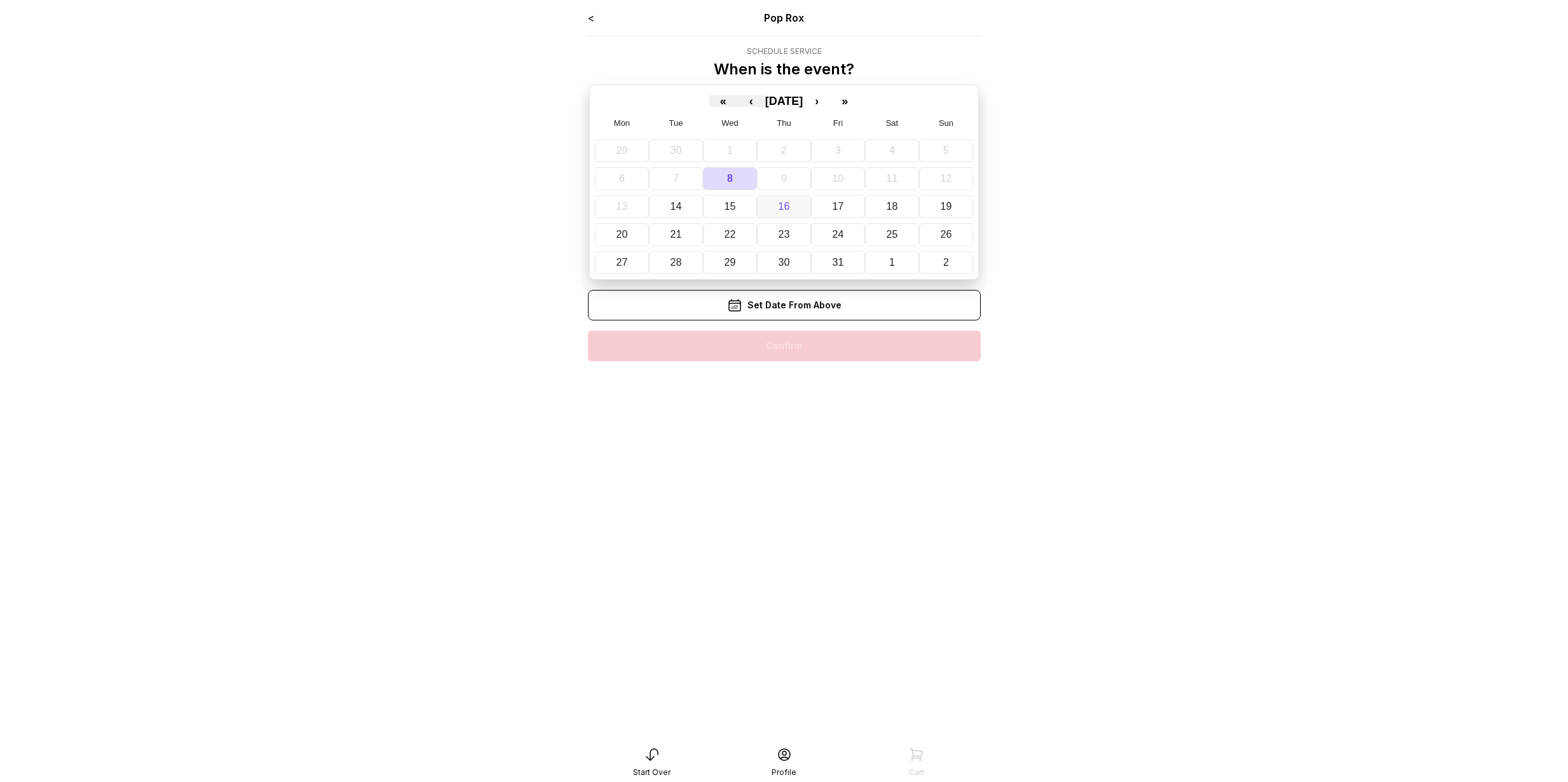
click at [800, 197] on button "16" at bounding box center [784, 206] width 54 height 23
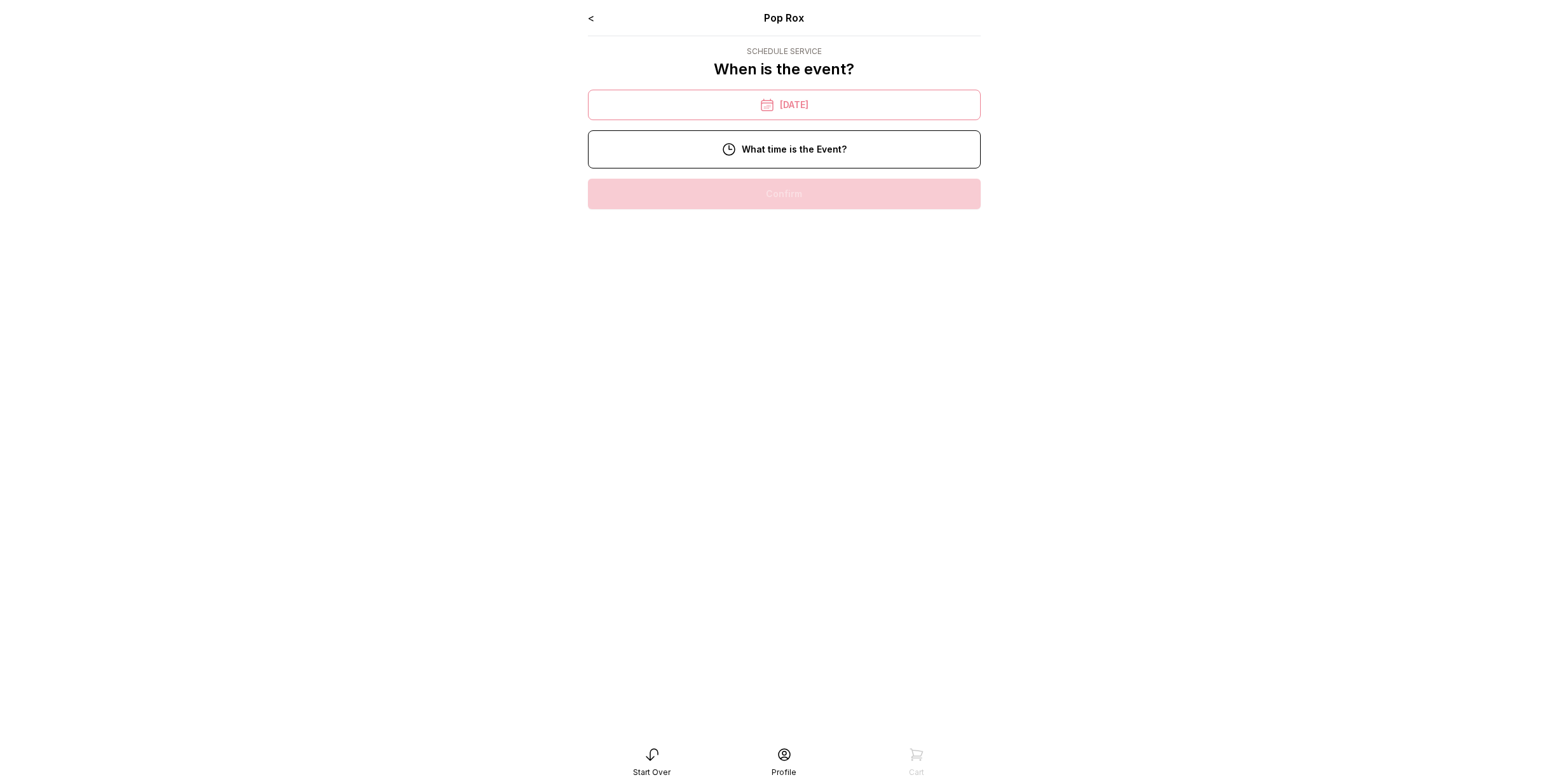
click at [779, 192] on div "10:00 am" at bounding box center [784, 194] width 372 height 31
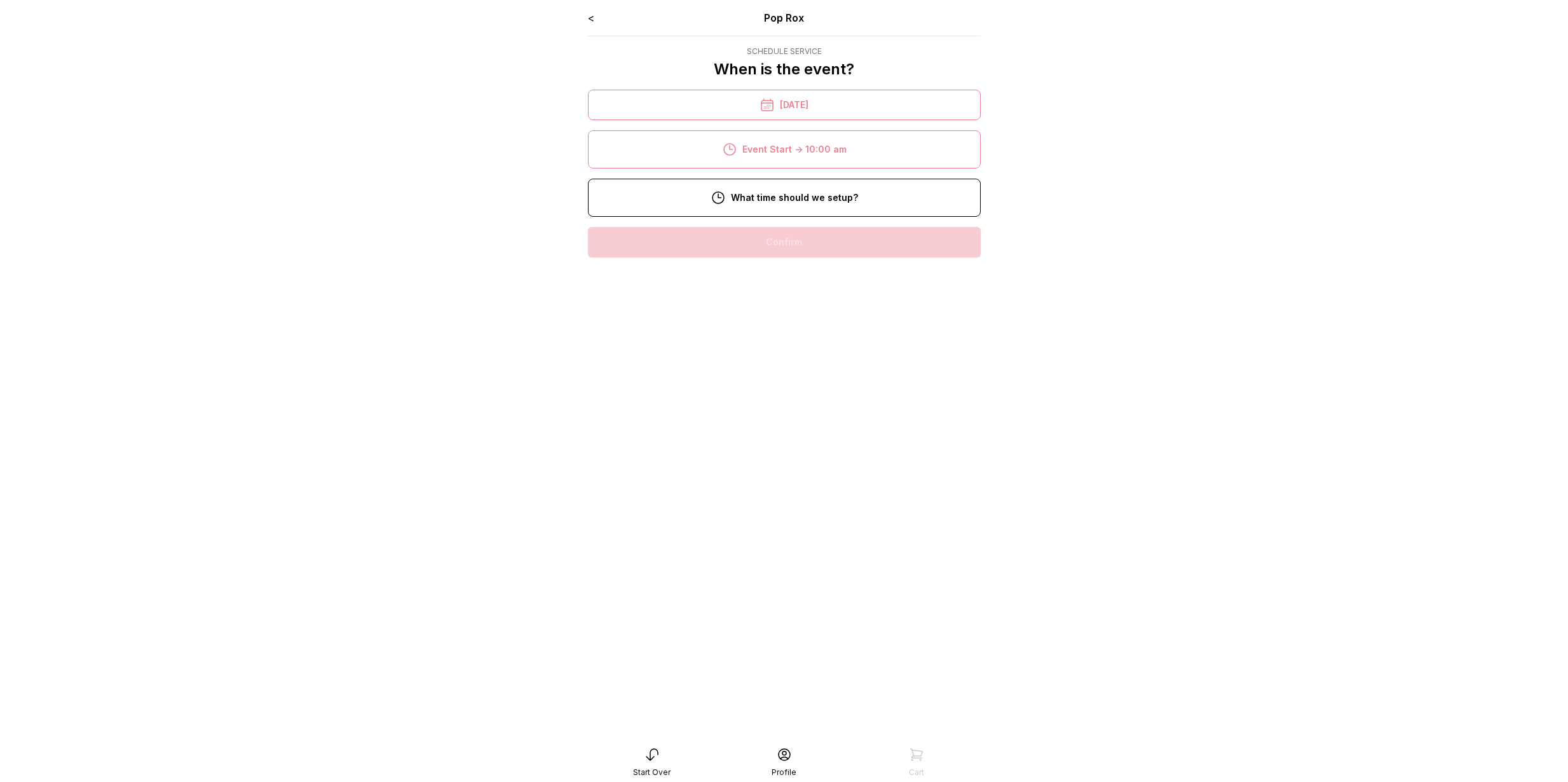
click at [761, 243] on div "8:00 am" at bounding box center [784, 242] width 372 height 31
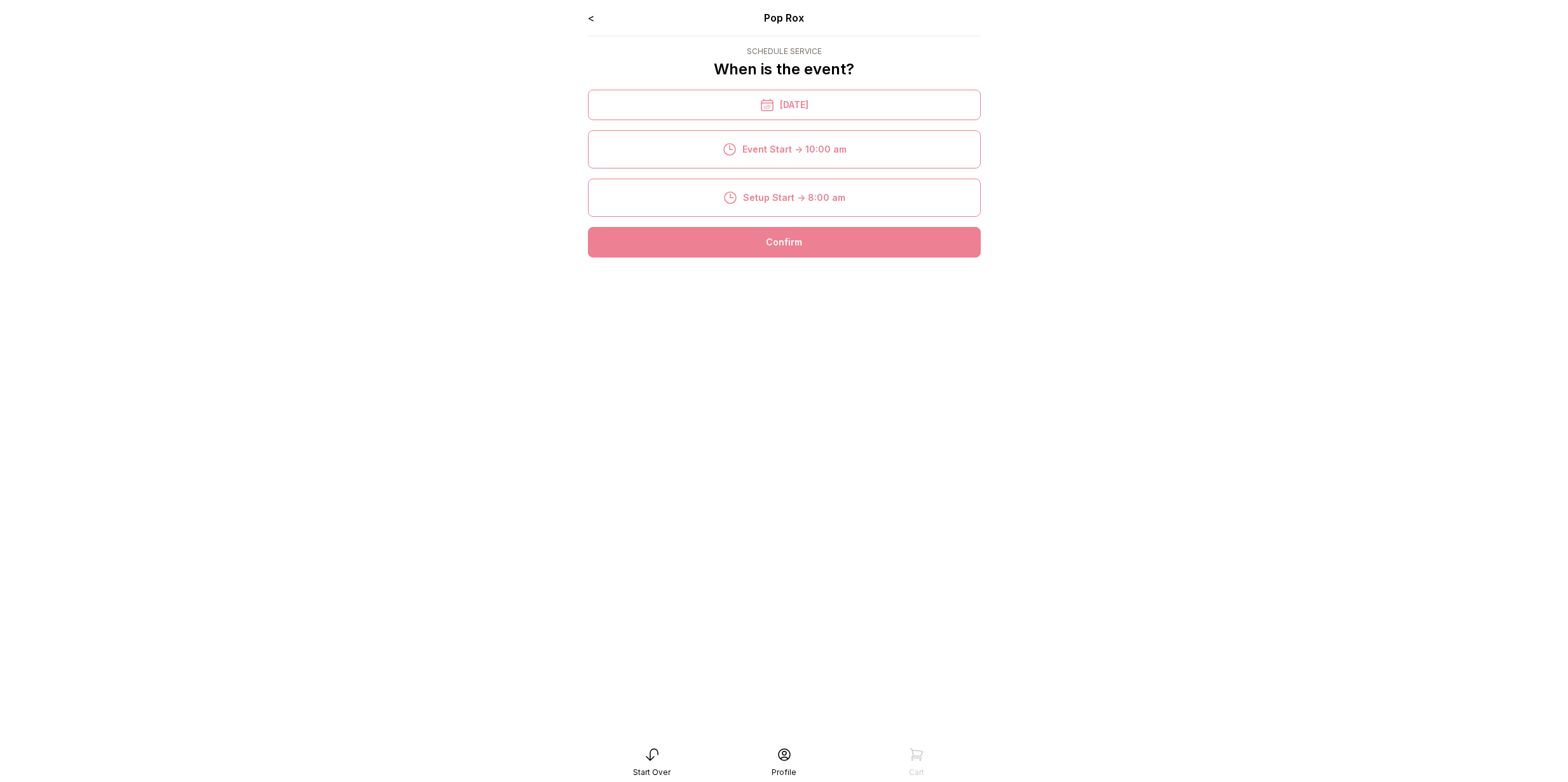
click at [760, 256] on div "Confirm" at bounding box center [785, 242] width 393 height 31
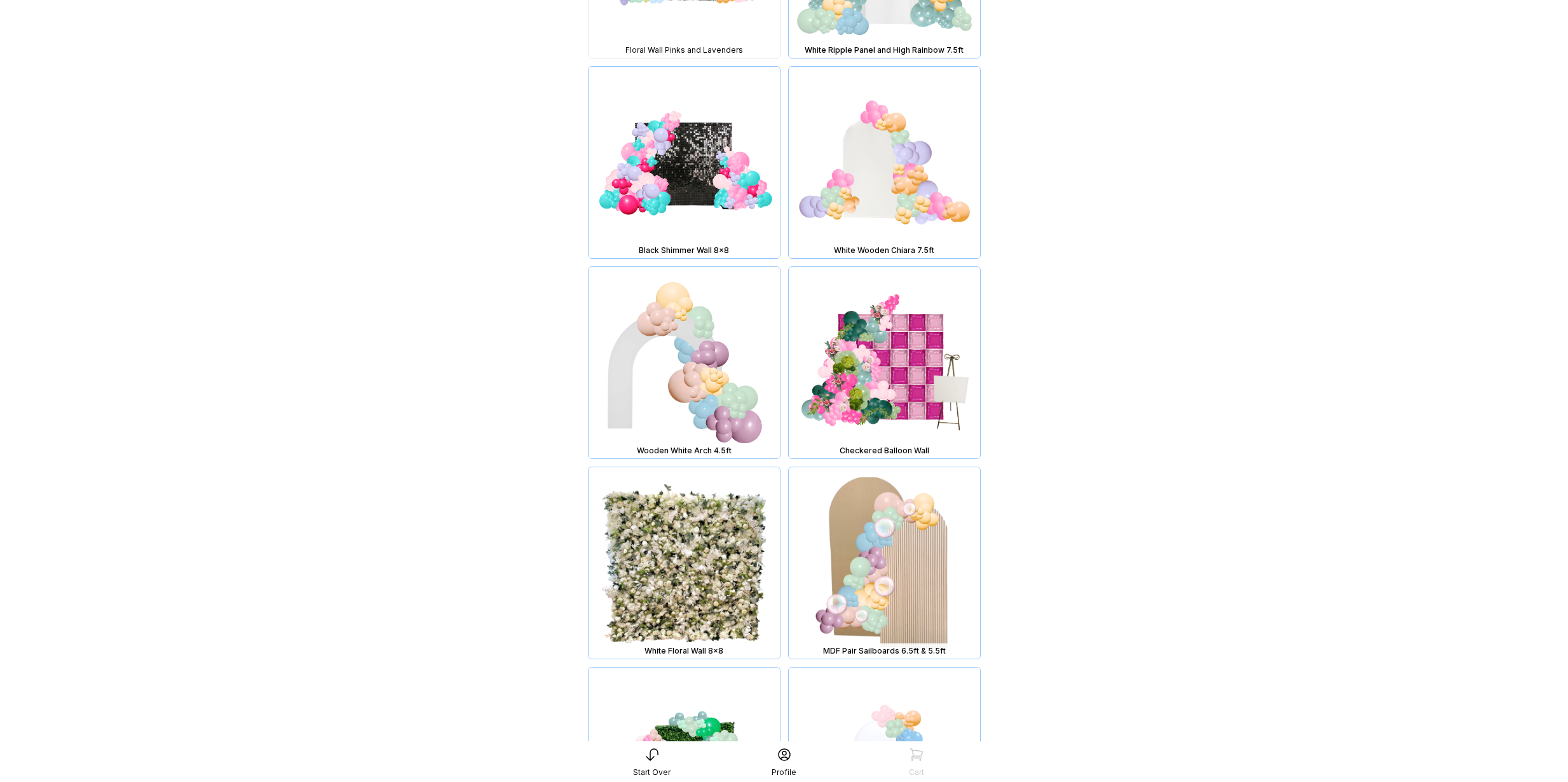
click at [878, 357] on img at bounding box center [884, 363] width 191 height 191
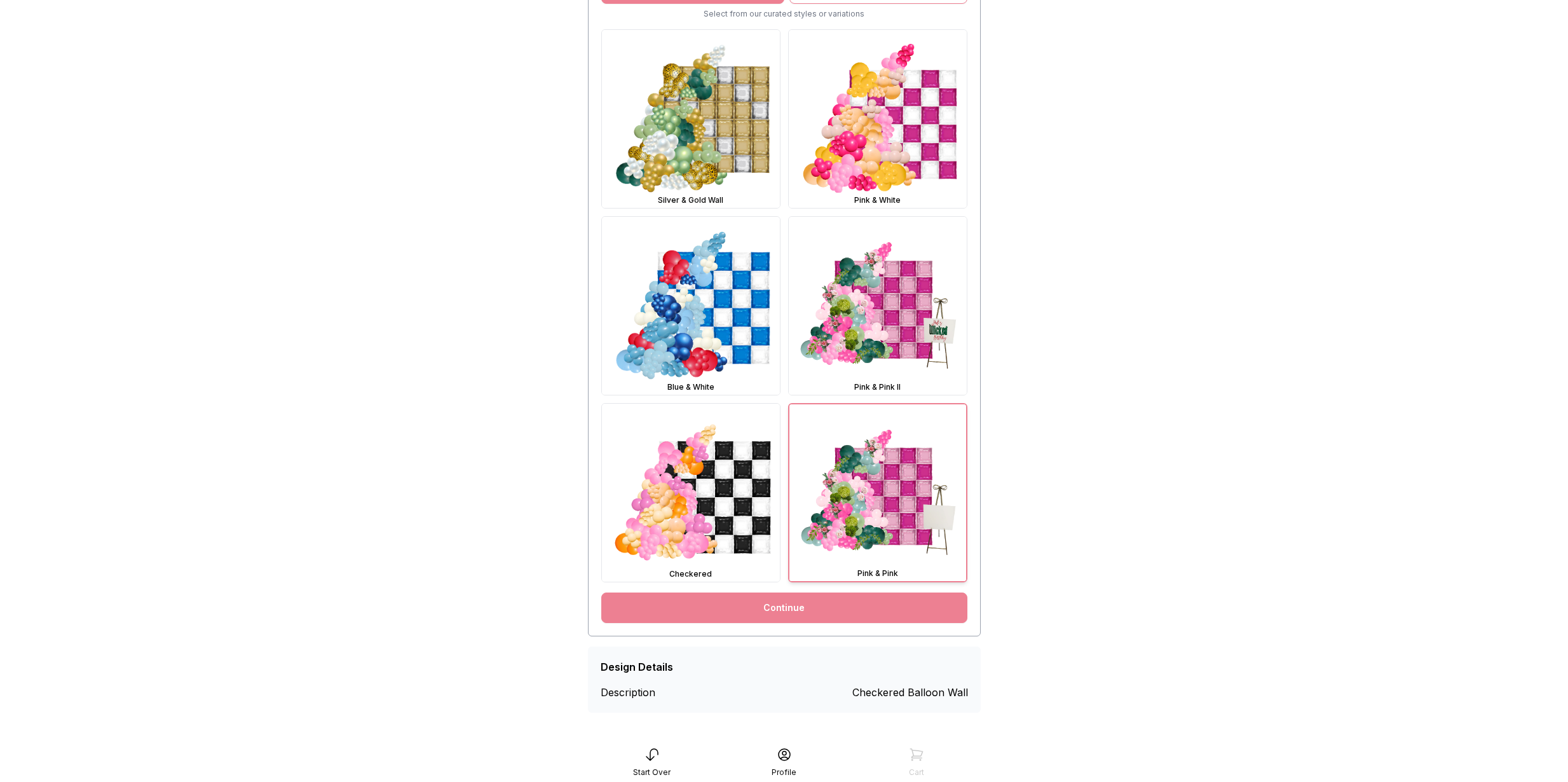
scroll to position [368, 0]
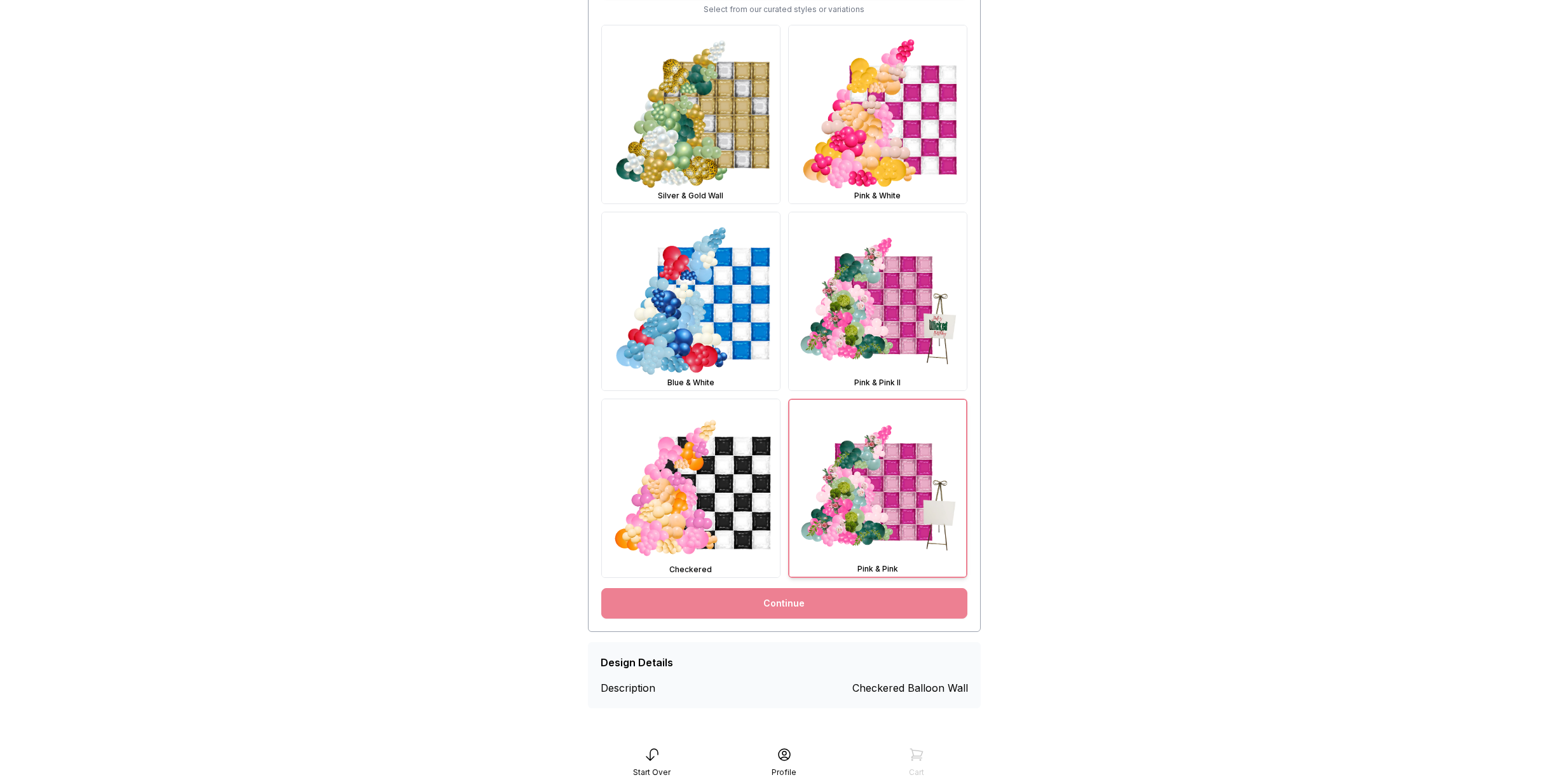
click at [809, 593] on link "Continue" at bounding box center [785, 603] width 366 height 31
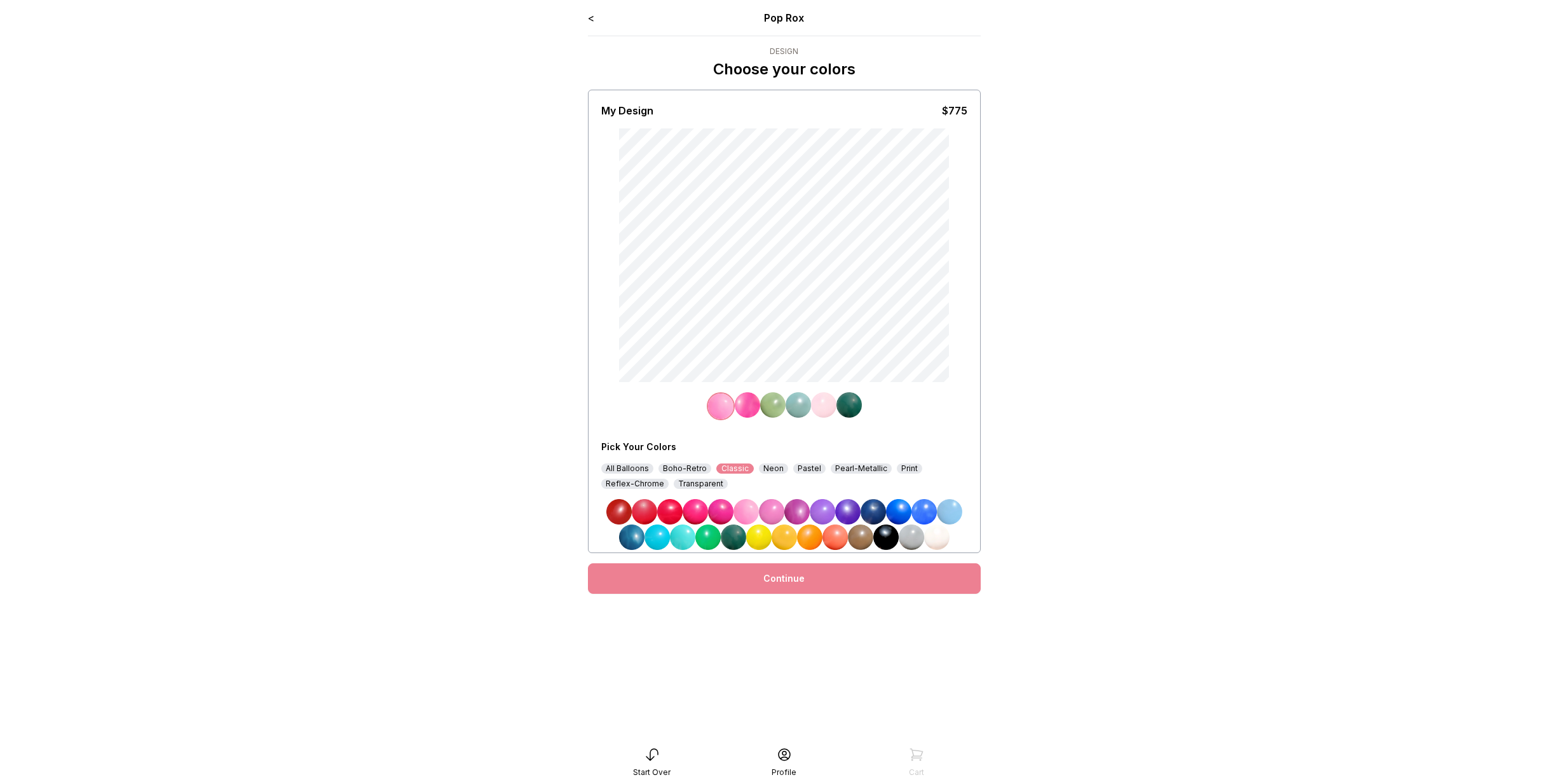
click at [754, 573] on div "Continue" at bounding box center [785, 578] width 393 height 31
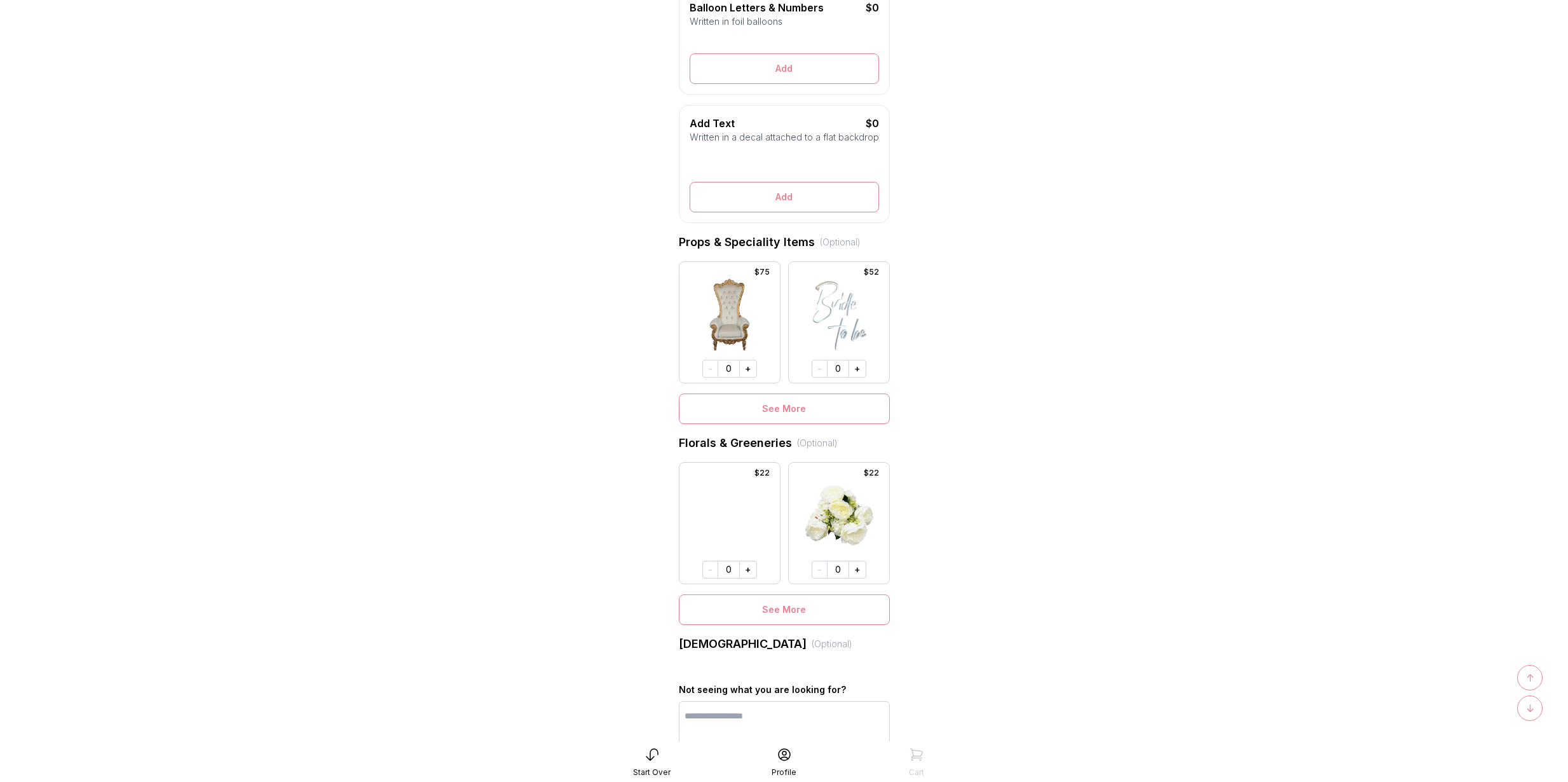
scroll to position [548, 0]
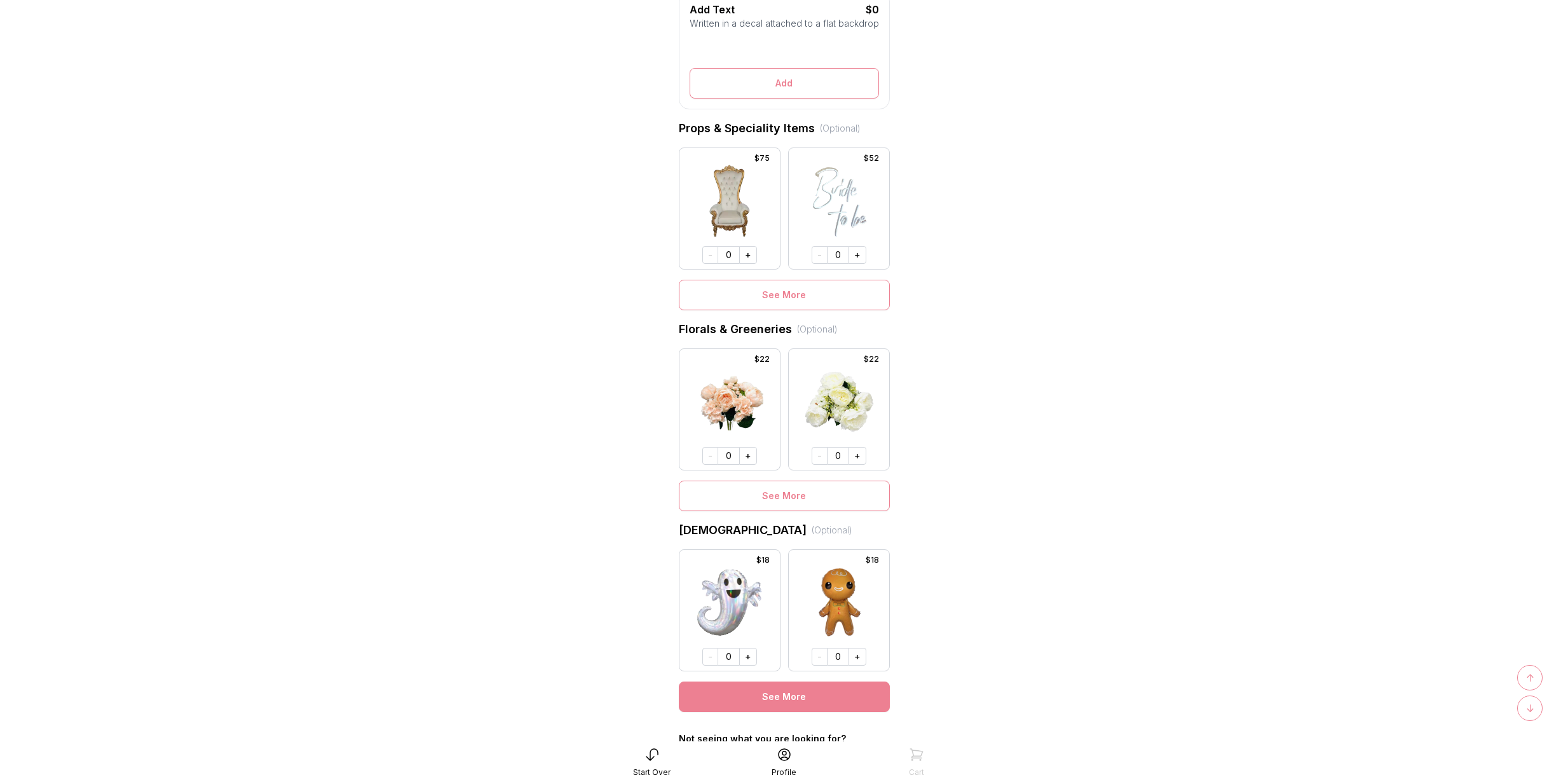
click at [765, 701] on div "Canvas Controls: Rotate → ← Rotate Scale + Scale - Select an item on the canvas…" at bounding box center [784, 631] width 211 height 163
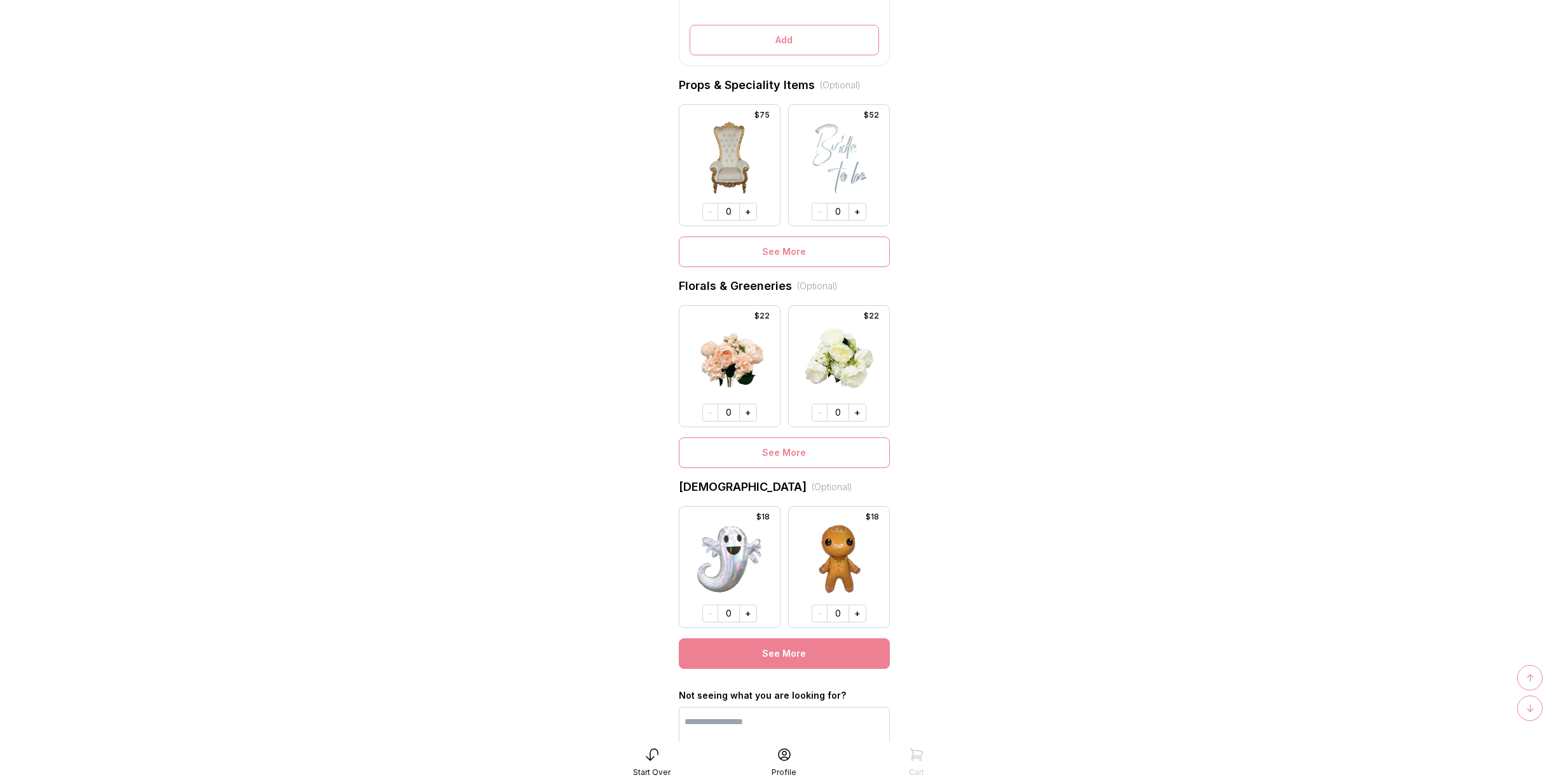
scroll to position [711, 0]
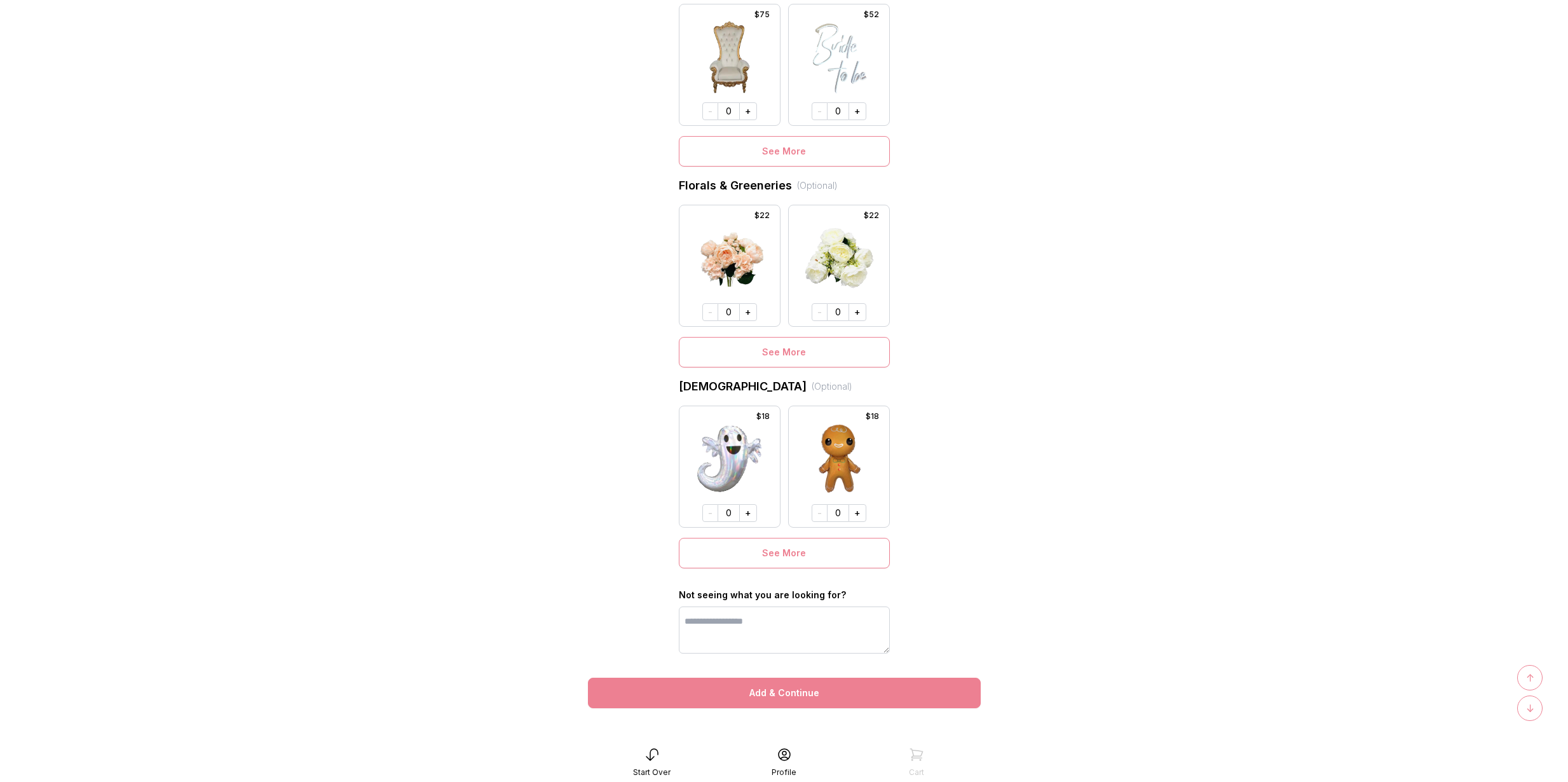
click at [766, 694] on button "Add & Continue" at bounding box center [785, 693] width 393 height 31
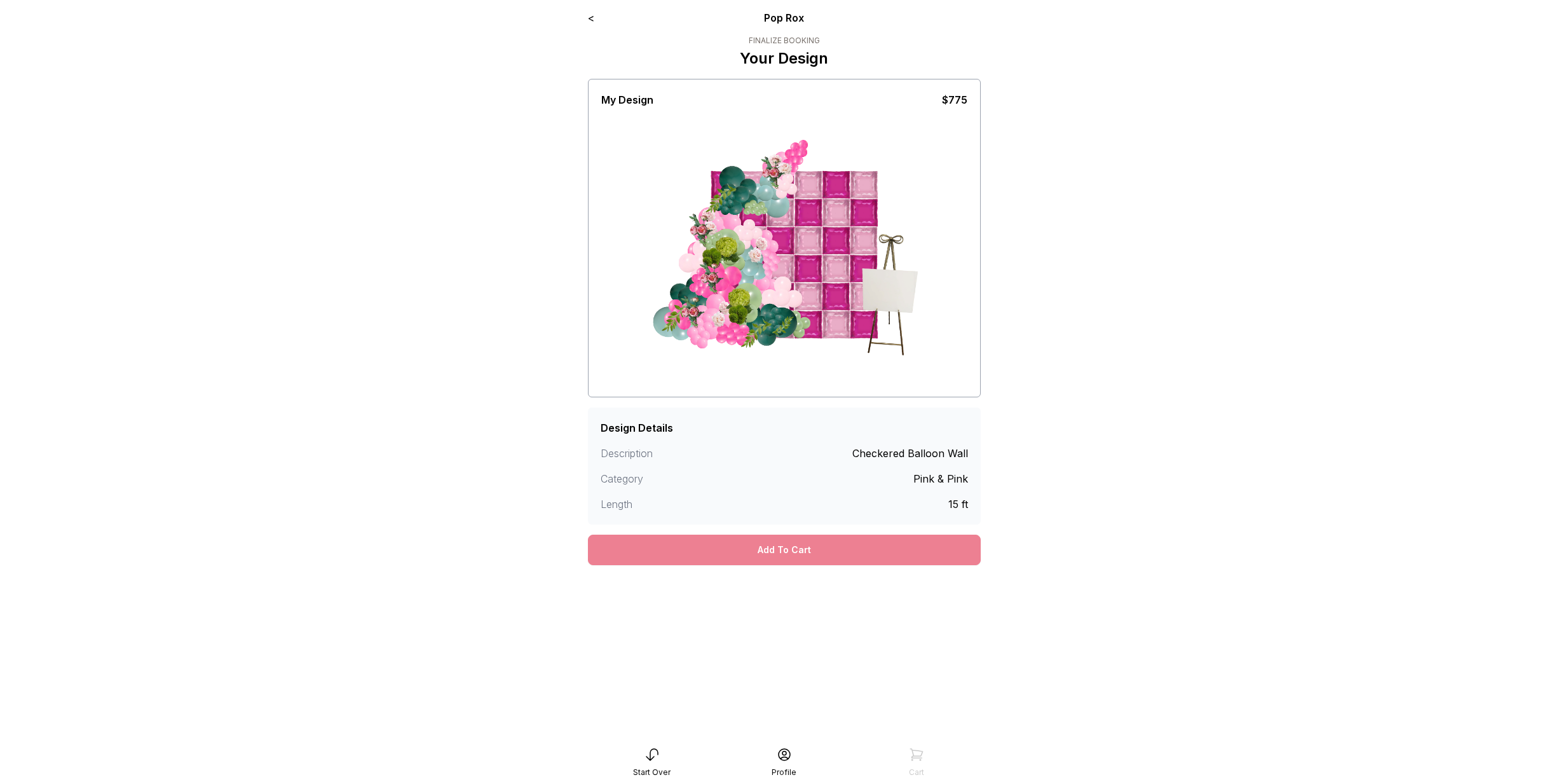
click at [791, 548] on div "Add To Cart" at bounding box center [785, 549] width 393 height 31
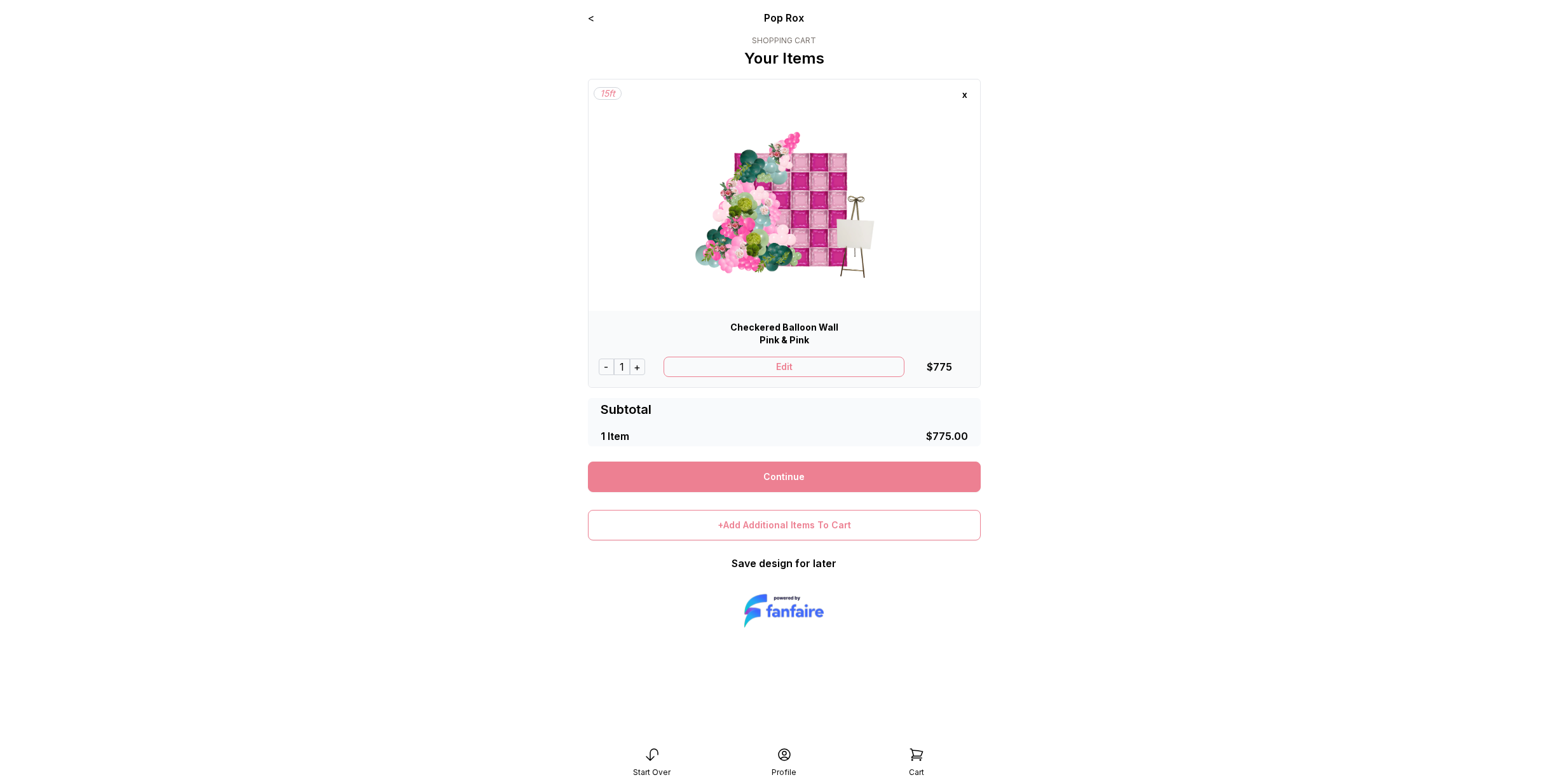
click at [782, 486] on link "Continue" at bounding box center [785, 476] width 393 height 31
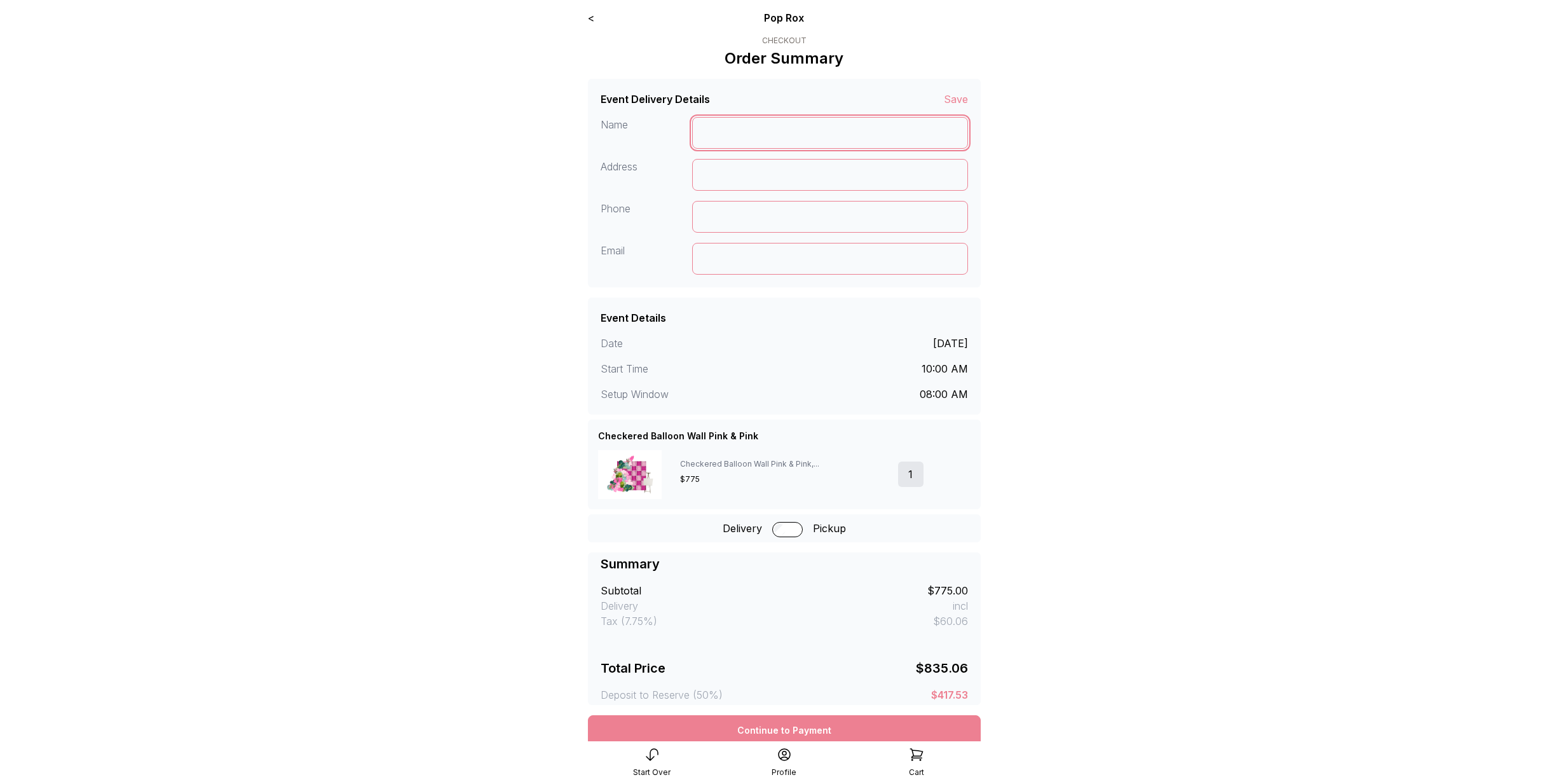
click at [784, 143] on input at bounding box center [830, 132] width 276 height 32
type input "******"
type input "*"
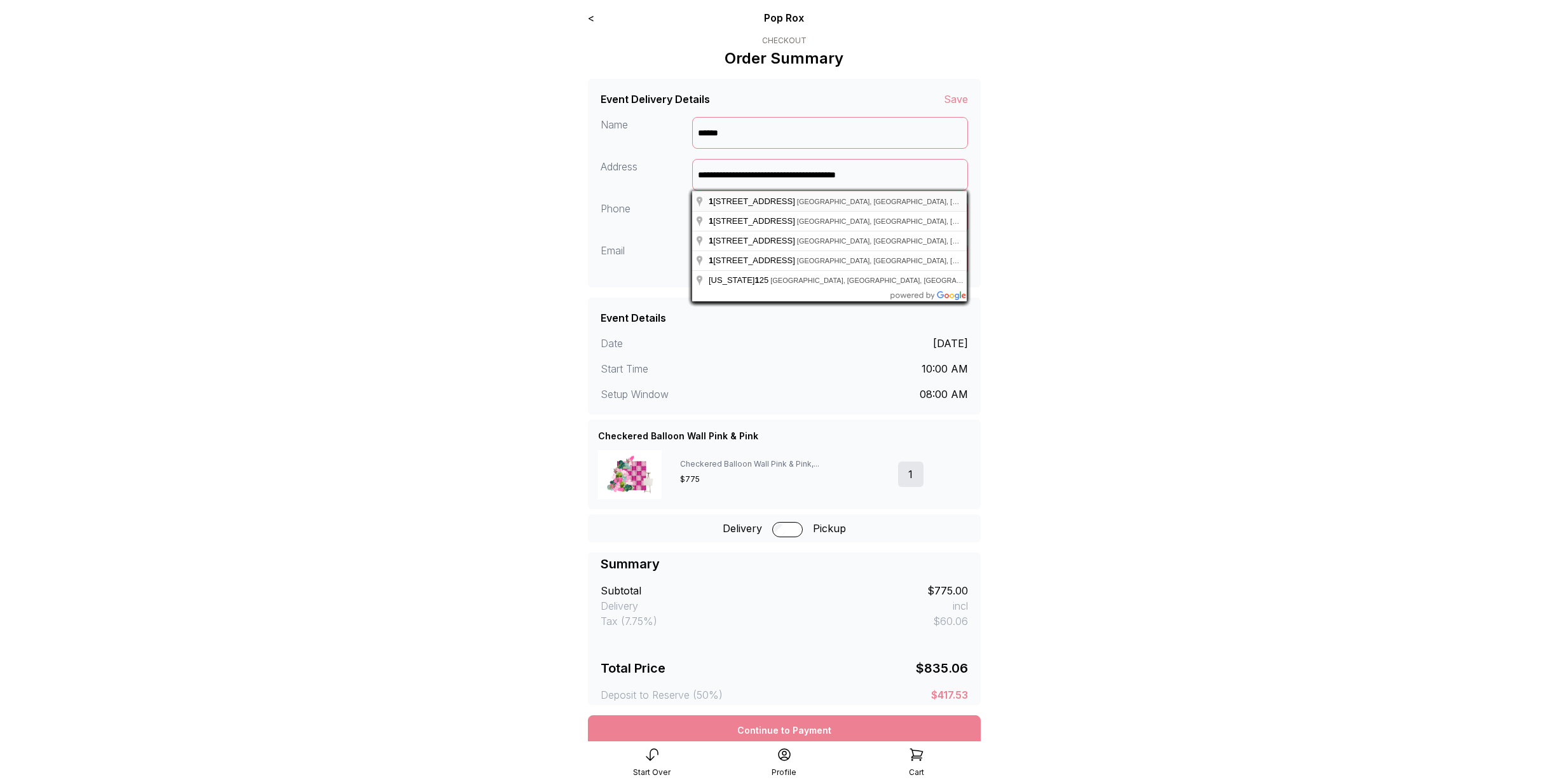
type input "**********"
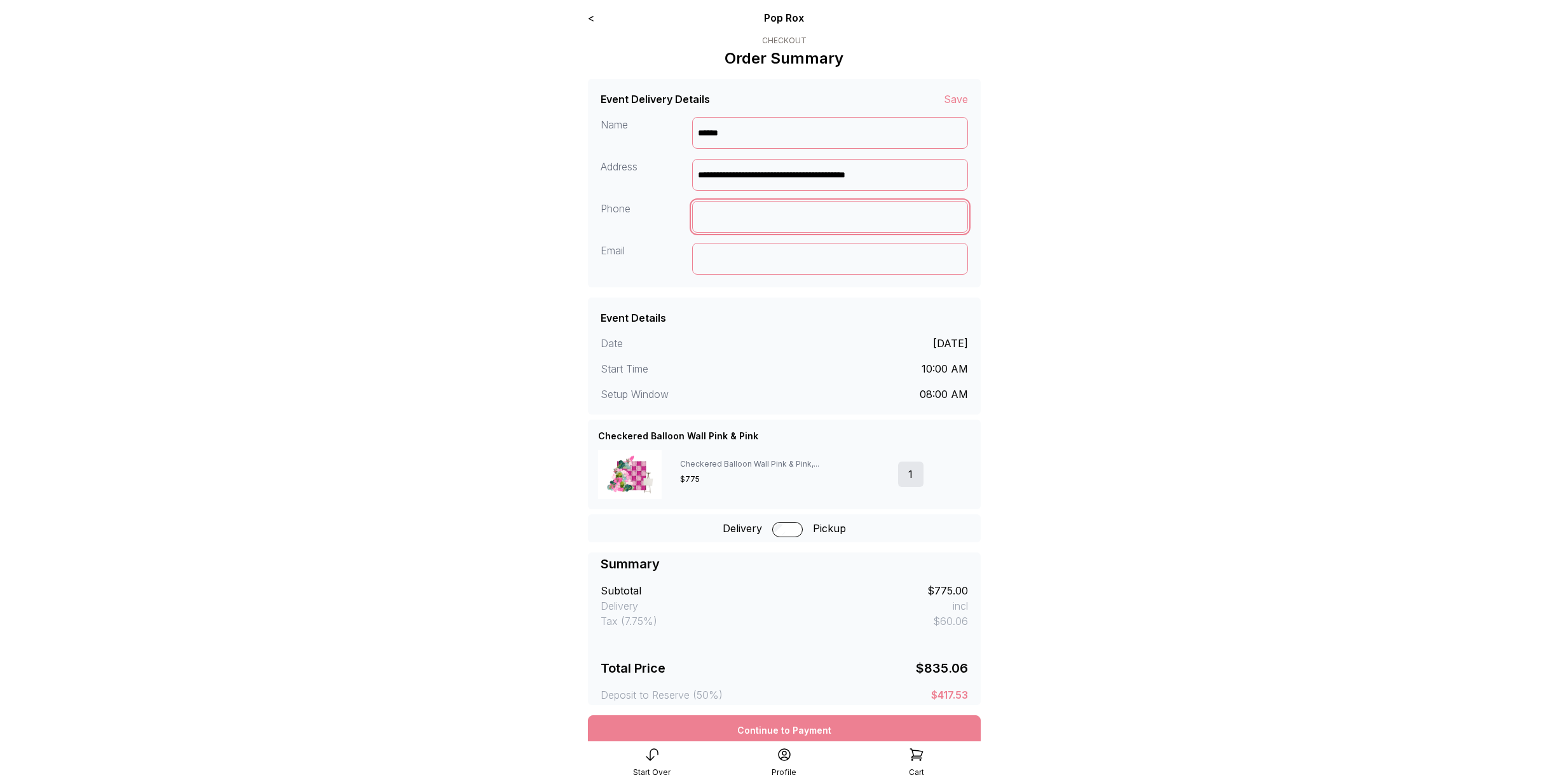
click at [774, 215] on input at bounding box center [830, 217] width 276 height 32
type input "**********"
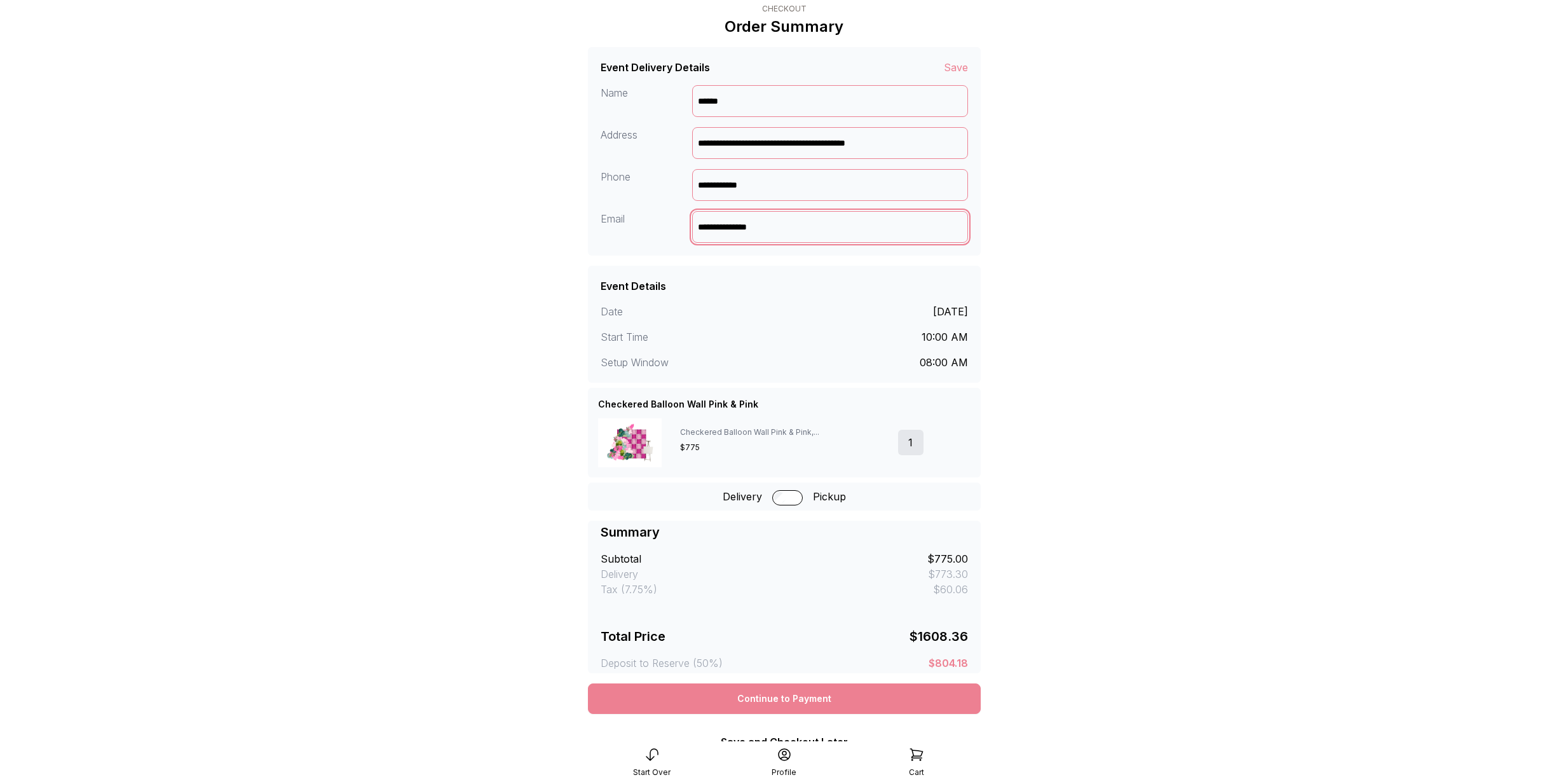
scroll to position [51, 0]
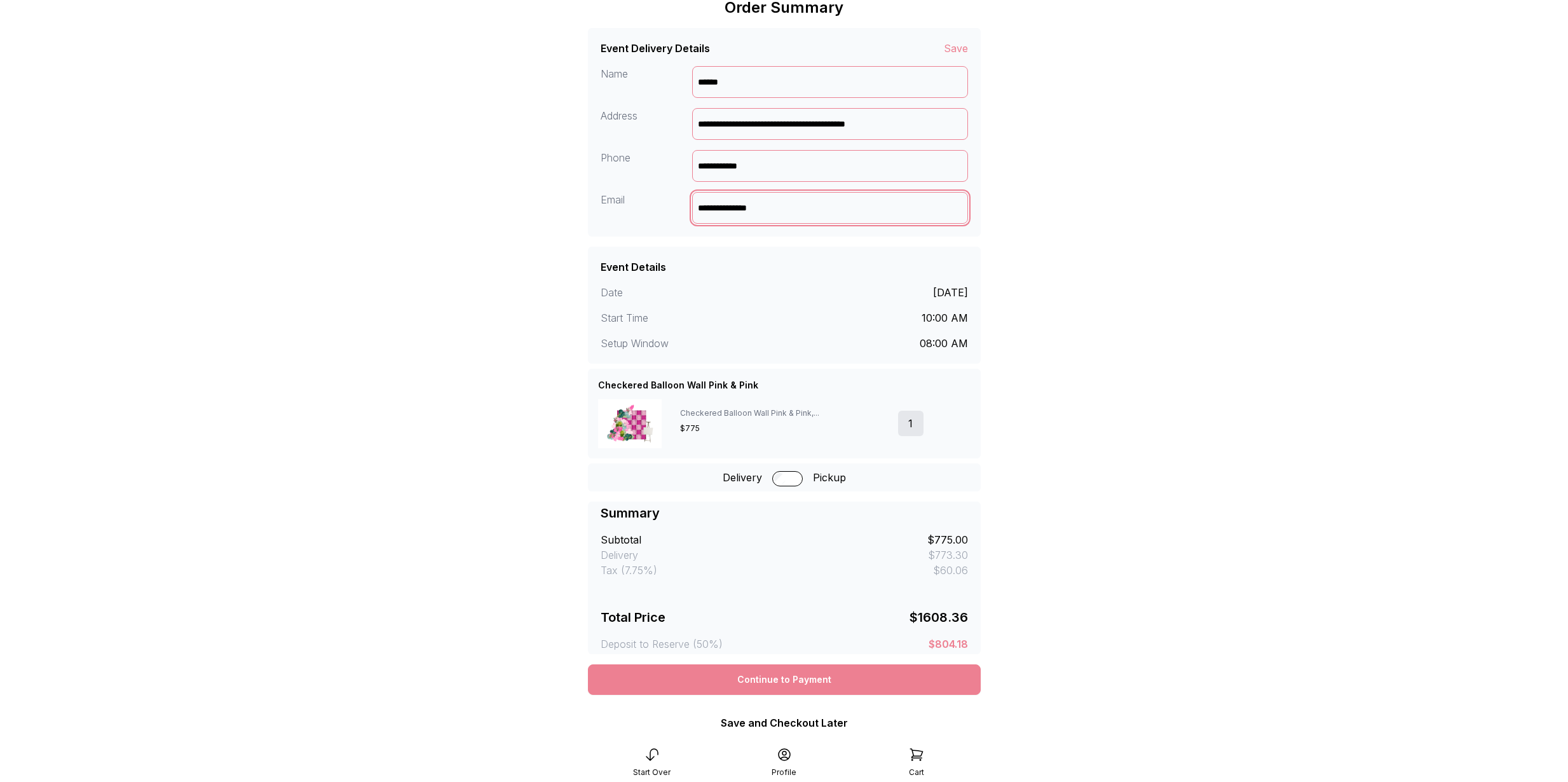
type input "**********"
click at [805, 682] on div "Continue to Payment" at bounding box center [785, 680] width 393 height 31
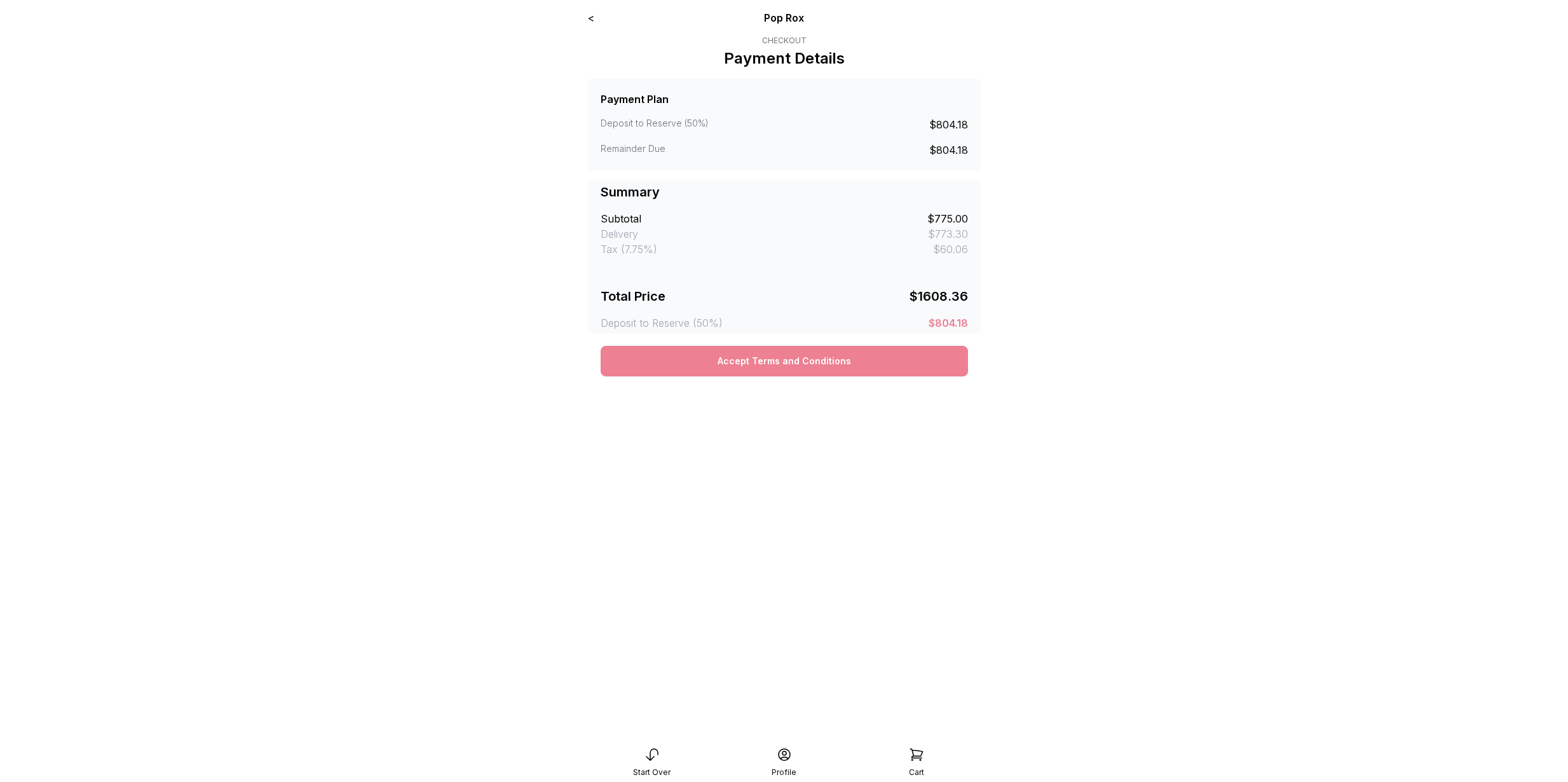
click at [791, 368] on button "Accept Terms and Conditions" at bounding box center [785, 361] width 368 height 31
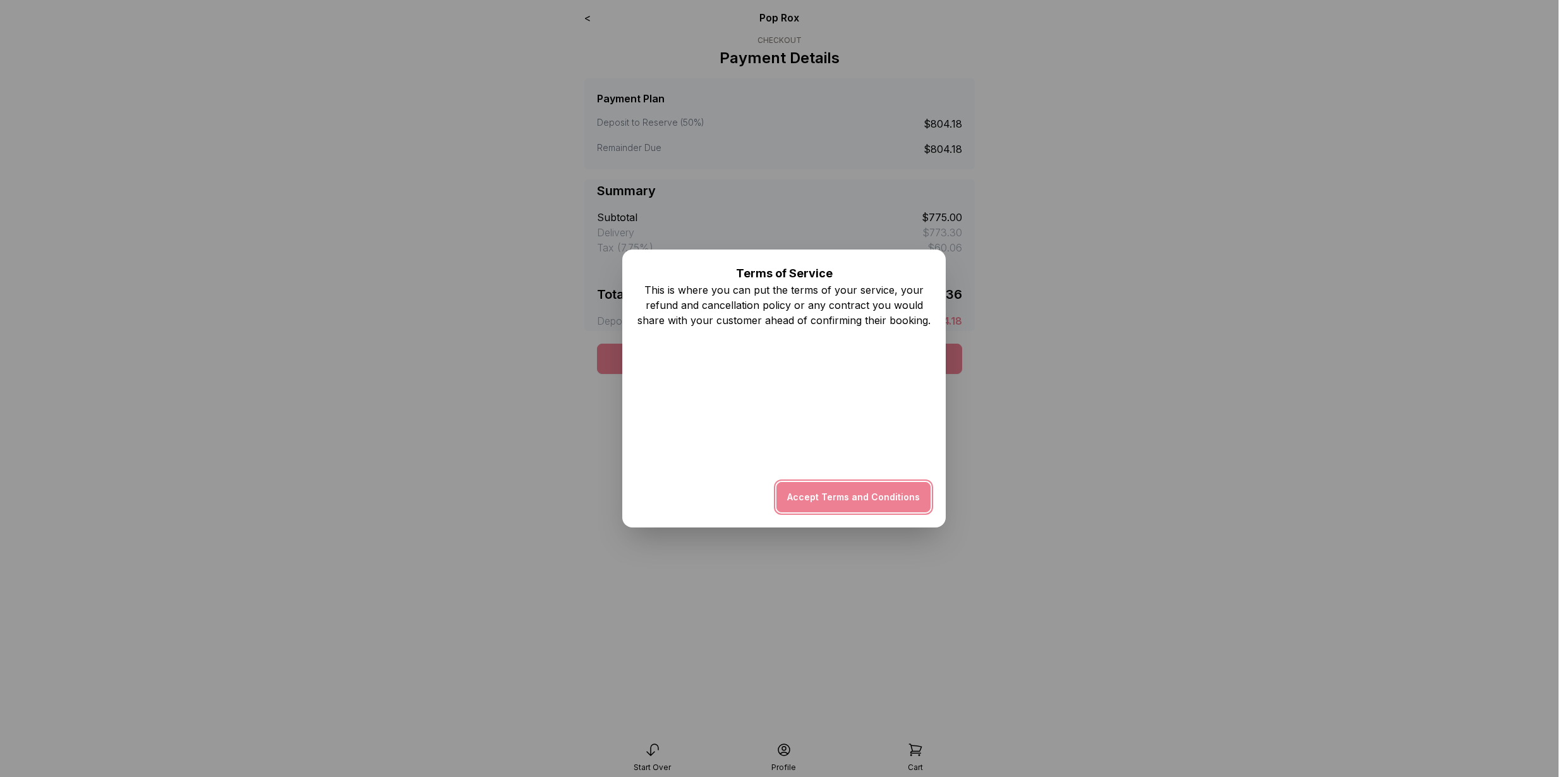
click at [820, 495] on button "Accept Terms and Conditions" at bounding box center [853, 497] width 154 height 30
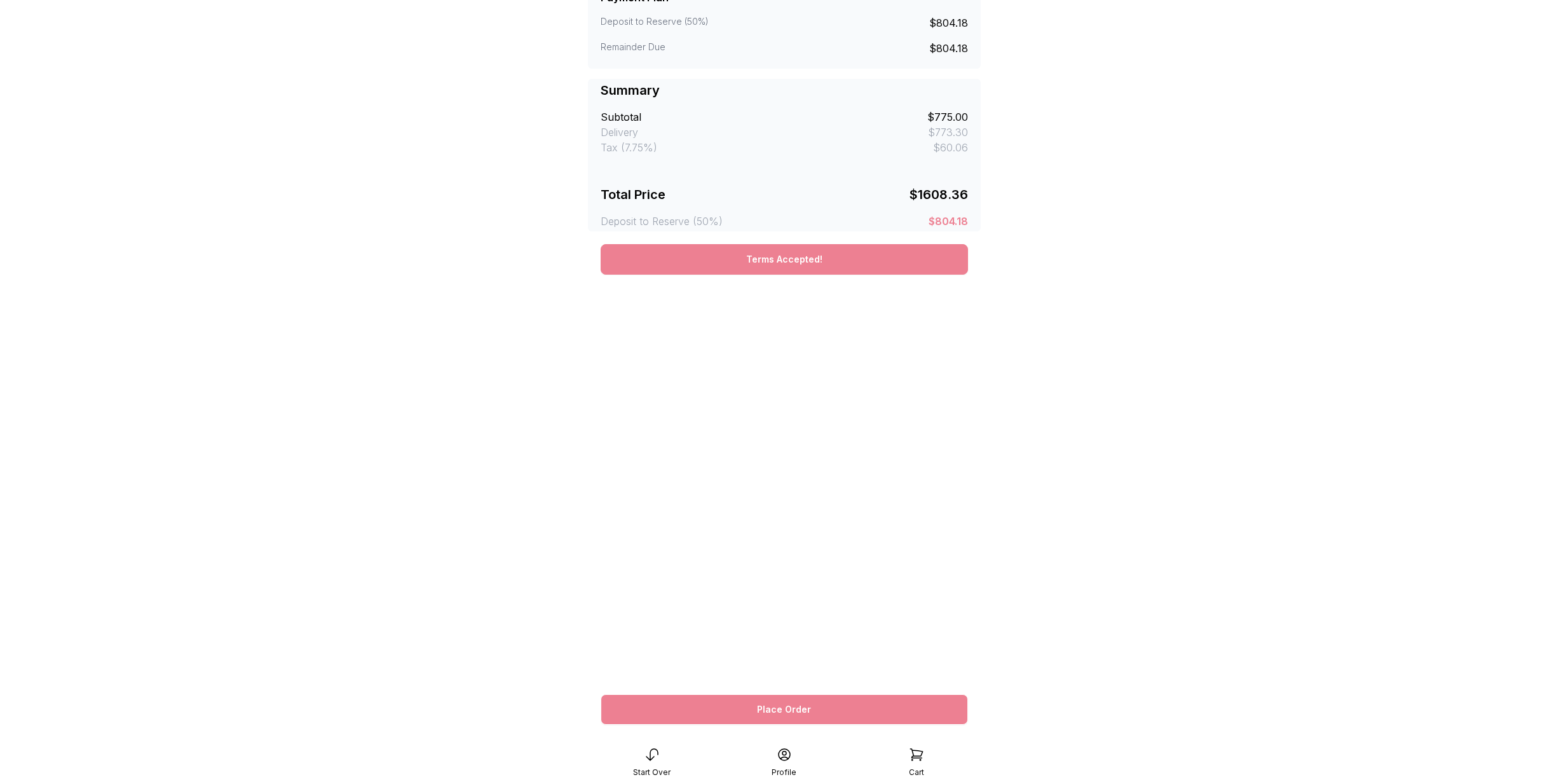
scroll to position [121, 0]
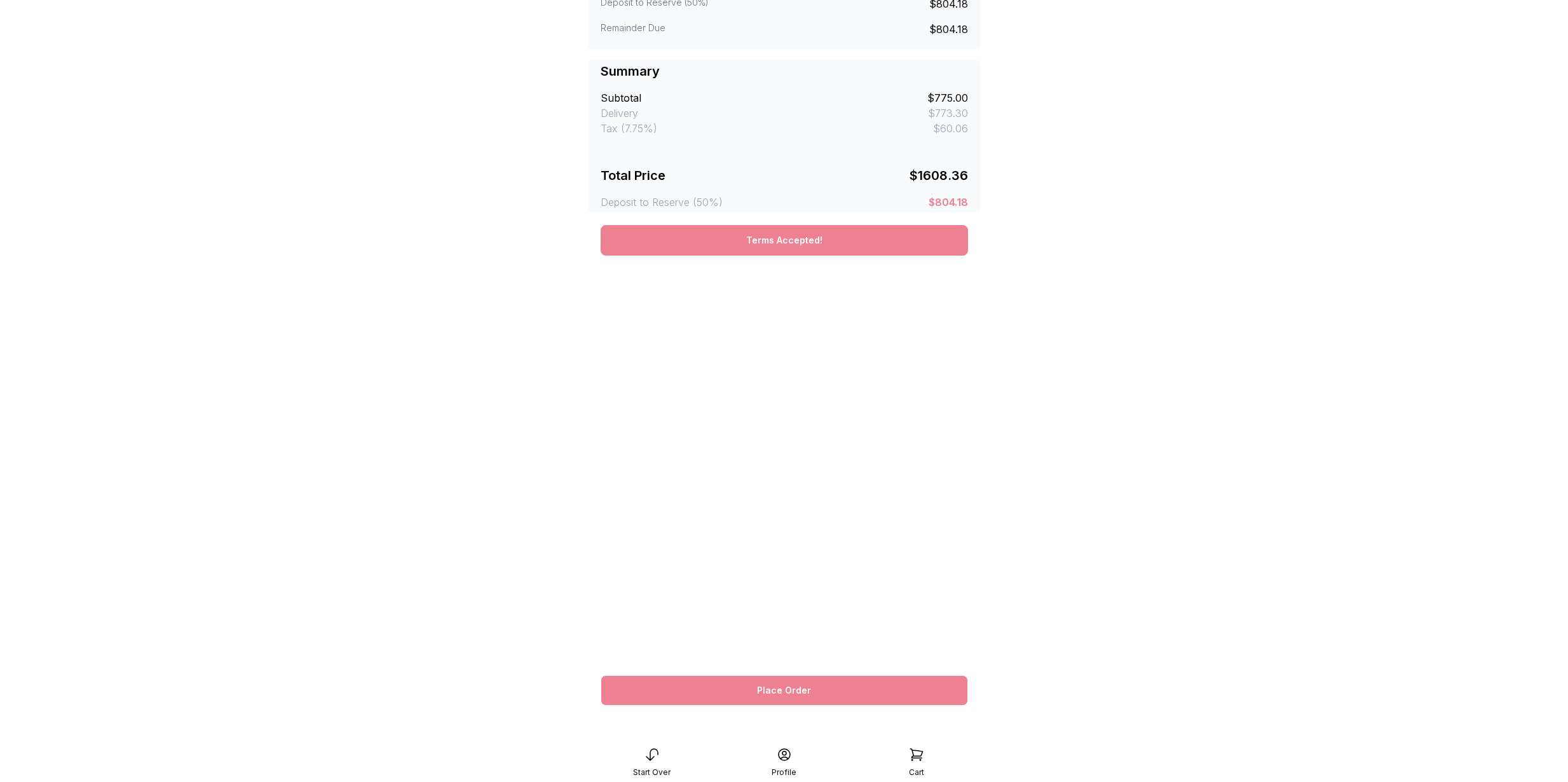
click at [778, 680] on button "Place Order" at bounding box center [785, 690] width 368 height 31
